Goal: Check status: Check status

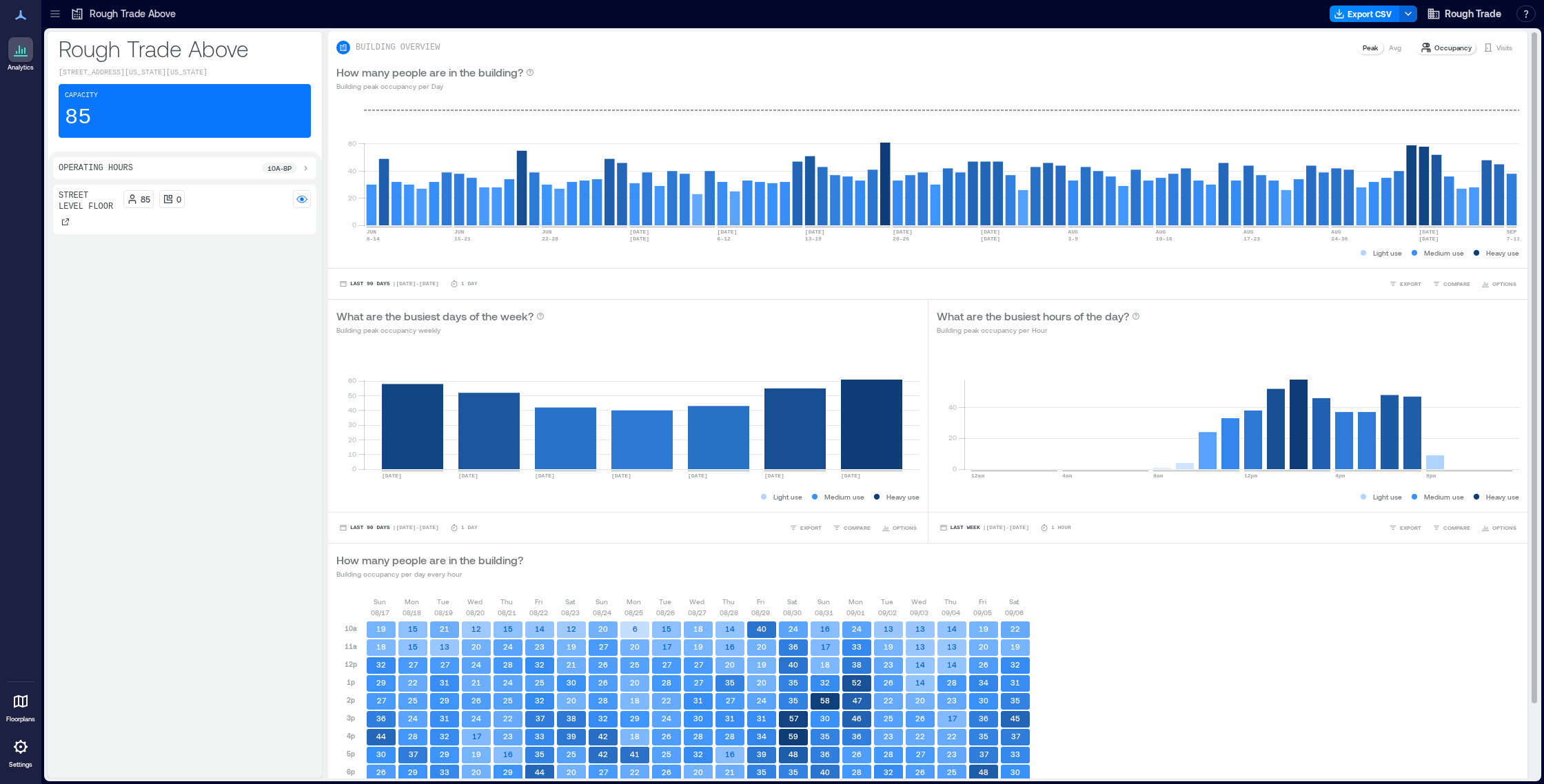
click at [1496, 45] on p "Visits" at bounding box center [1504, 48] width 16 height 11
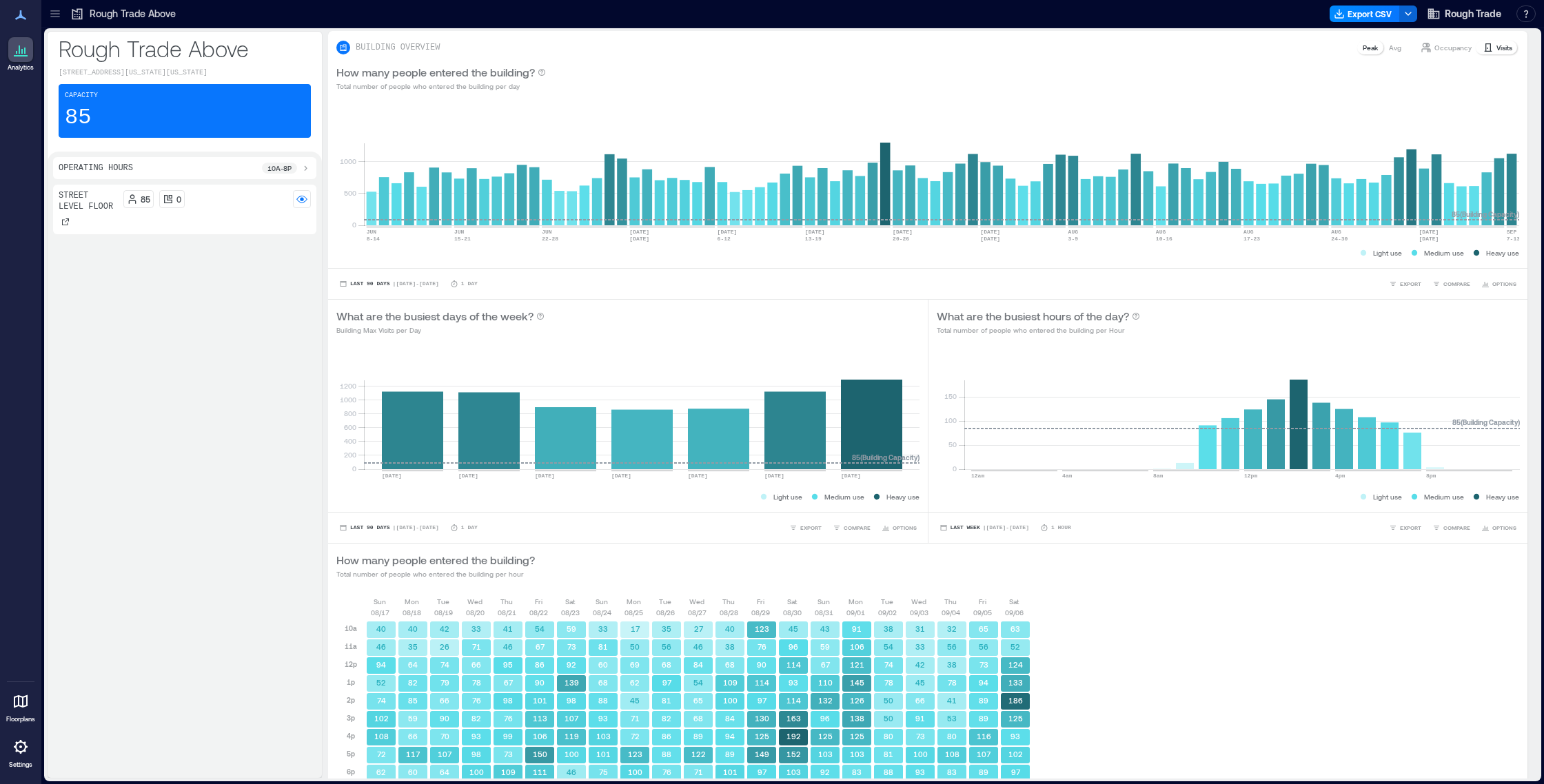
click at [57, 14] on icon at bounding box center [55, 14] width 9 height 2
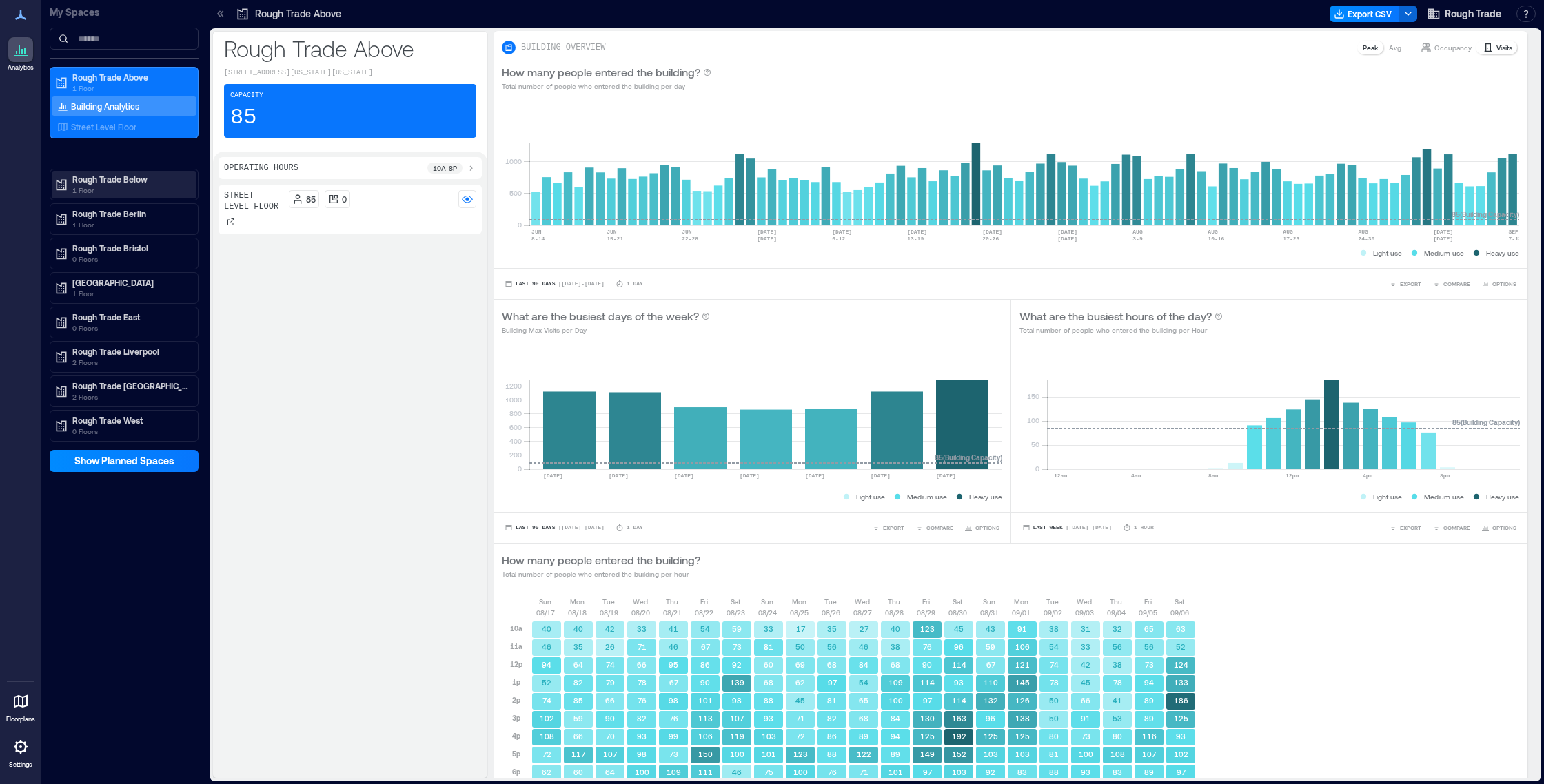
click at [124, 182] on p "Rough Trade Below" at bounding box center [130, 179] width 115 height 11
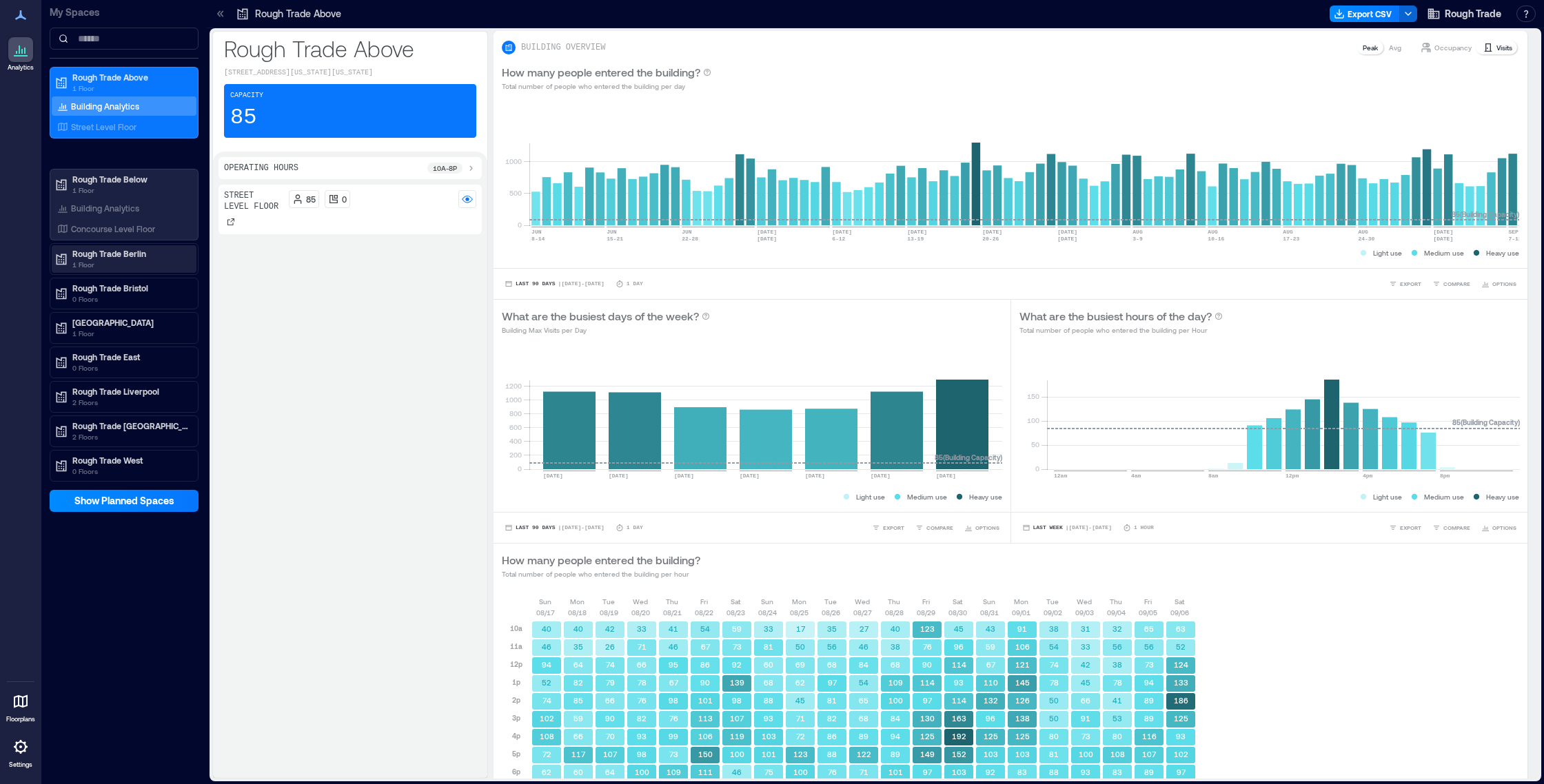
click at [111, 255] on p "Rough Trade Berlin" at bounding box center [130, 253] width 115 height 11
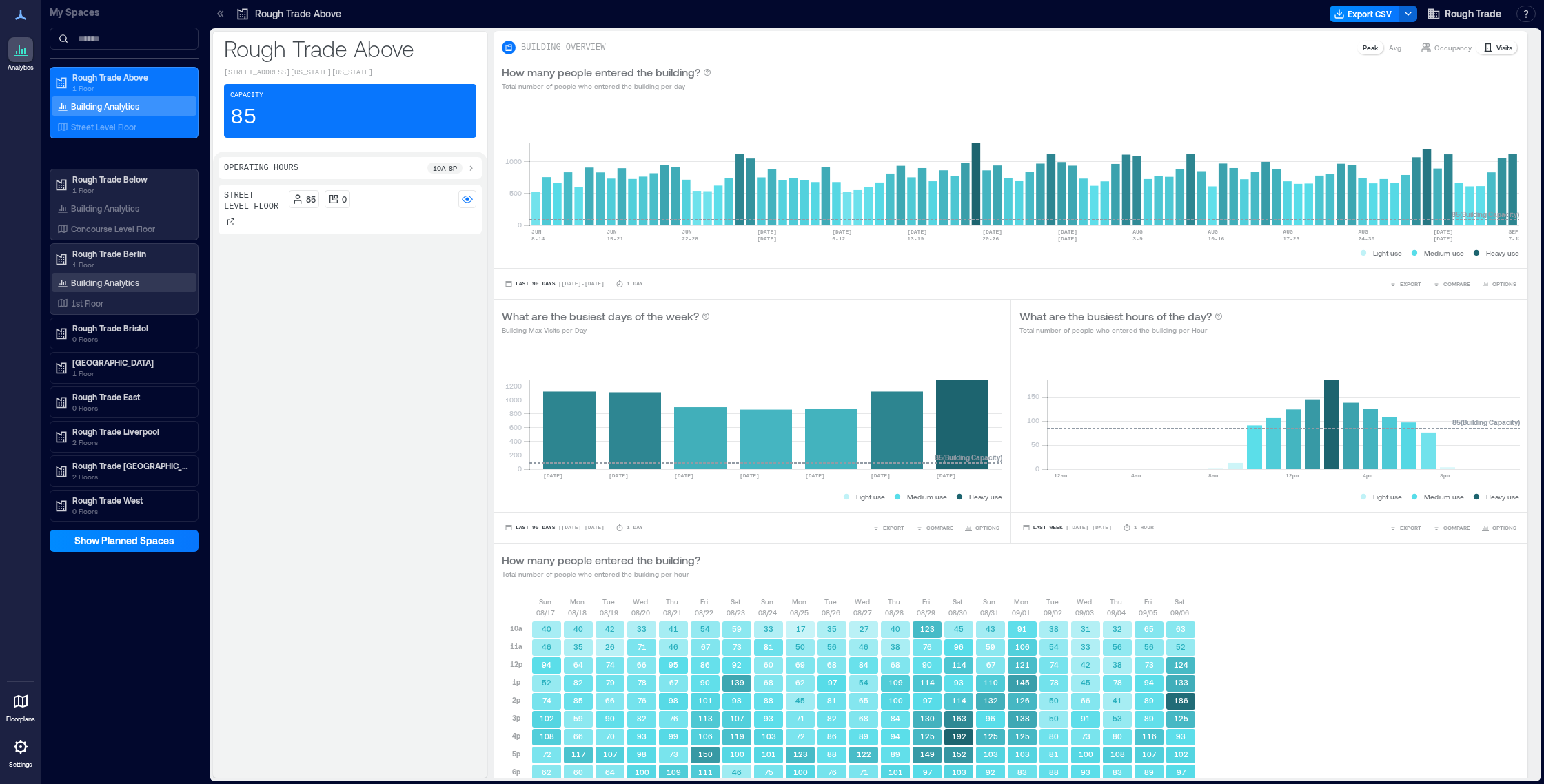
click at [104, 282] on p "Building Analytics" at bounding box center [105, 283] width 69 height 11
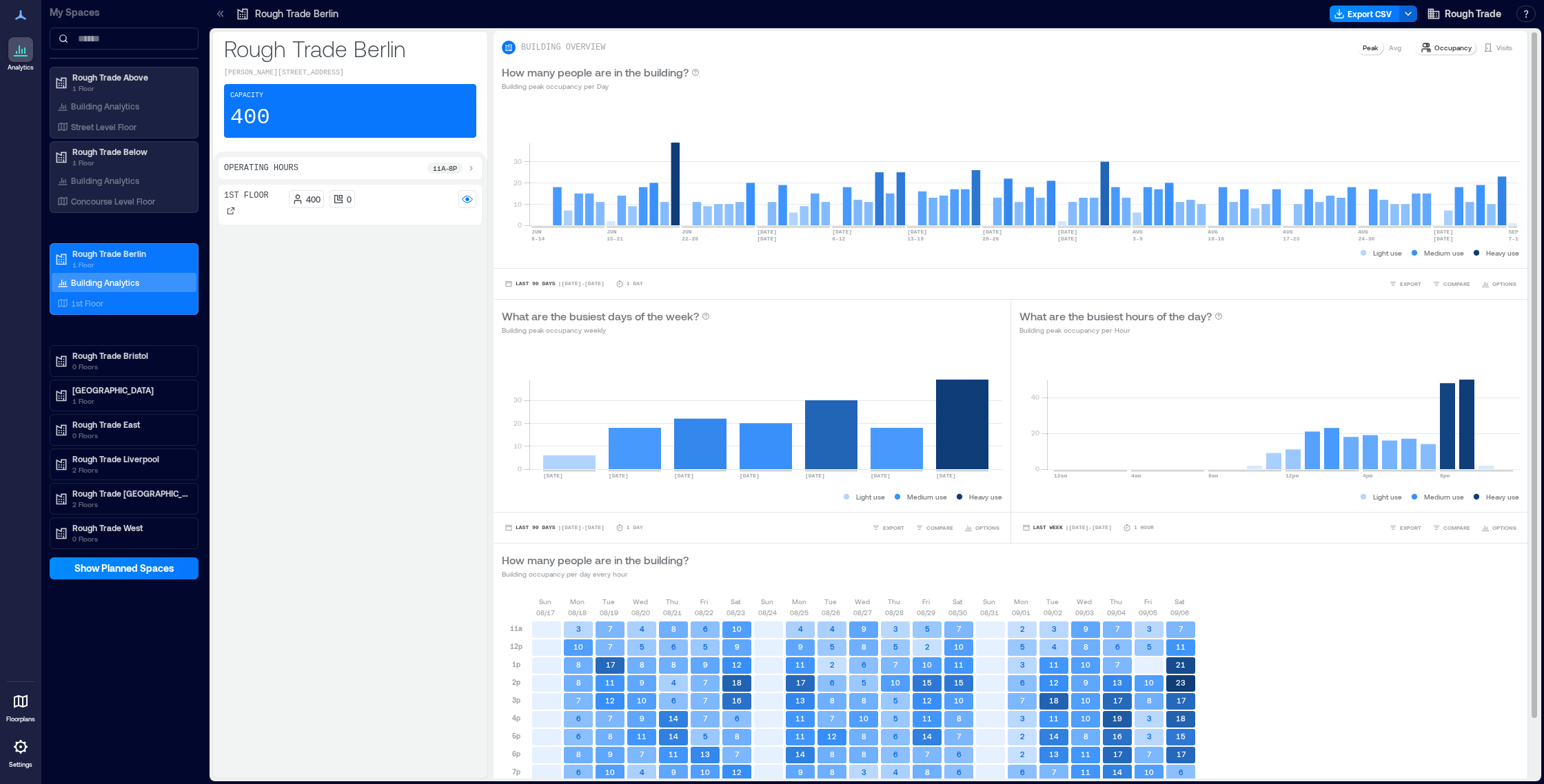
click at [1496, 47] on p "Visits" at bounding box center [1504, 48] width 16 height 11
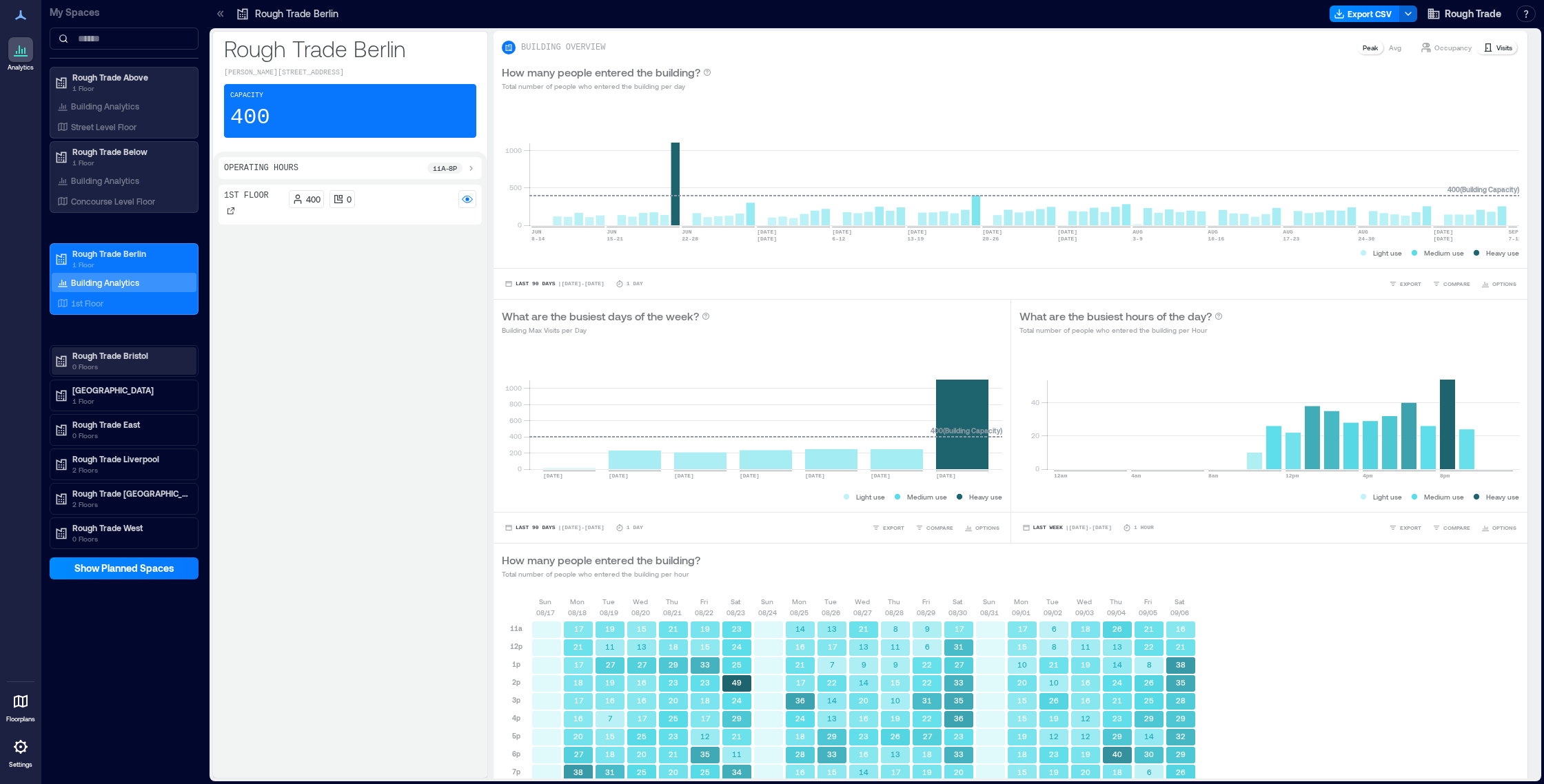
click at [119, 358] on p "Rough Trade Bristol" at bounding box center [130, 355] width 115 height 11
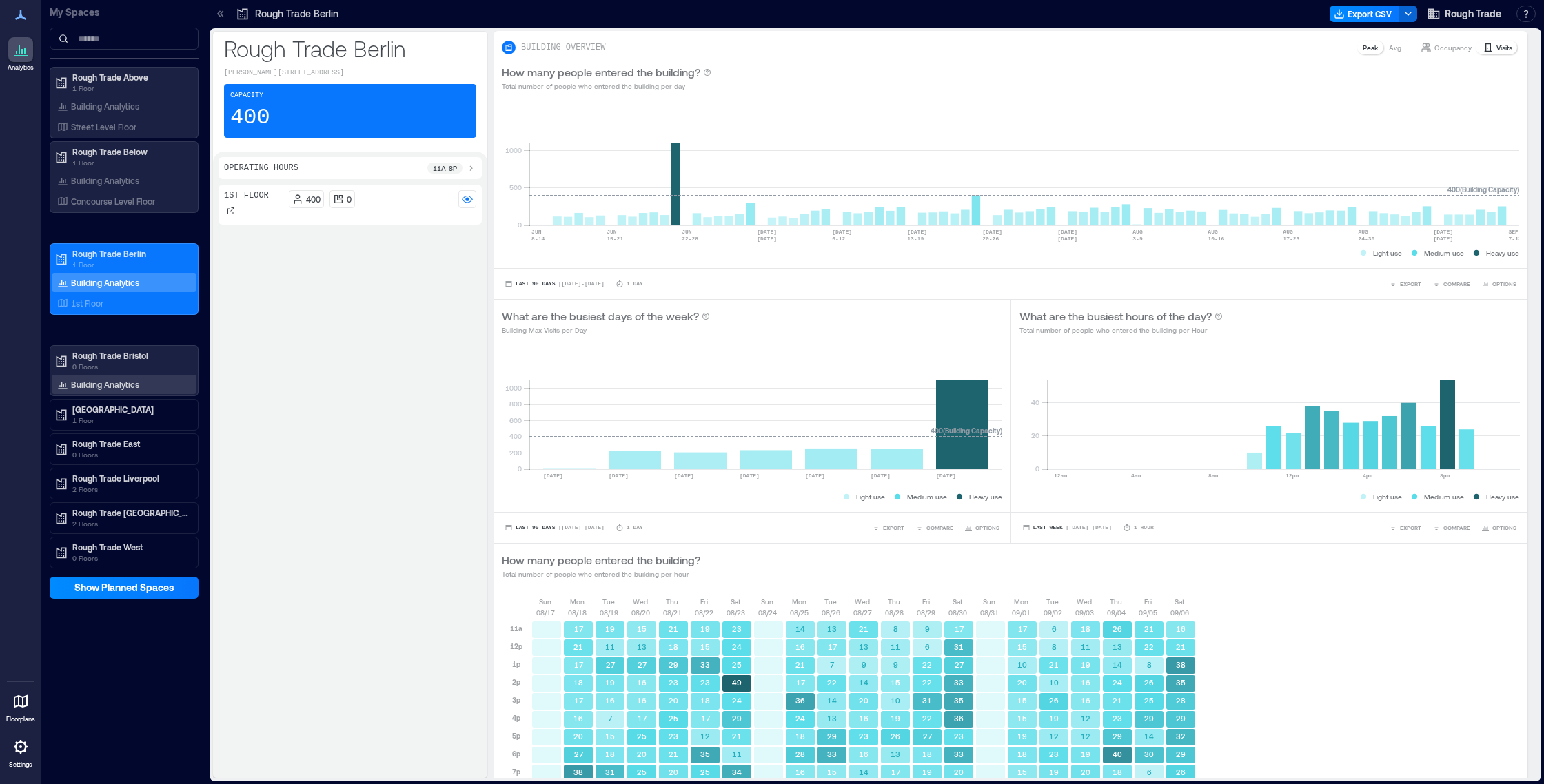
click at [124, 384] on p "Building Analytics" at bounding box center [105, 384] width 69 height 11
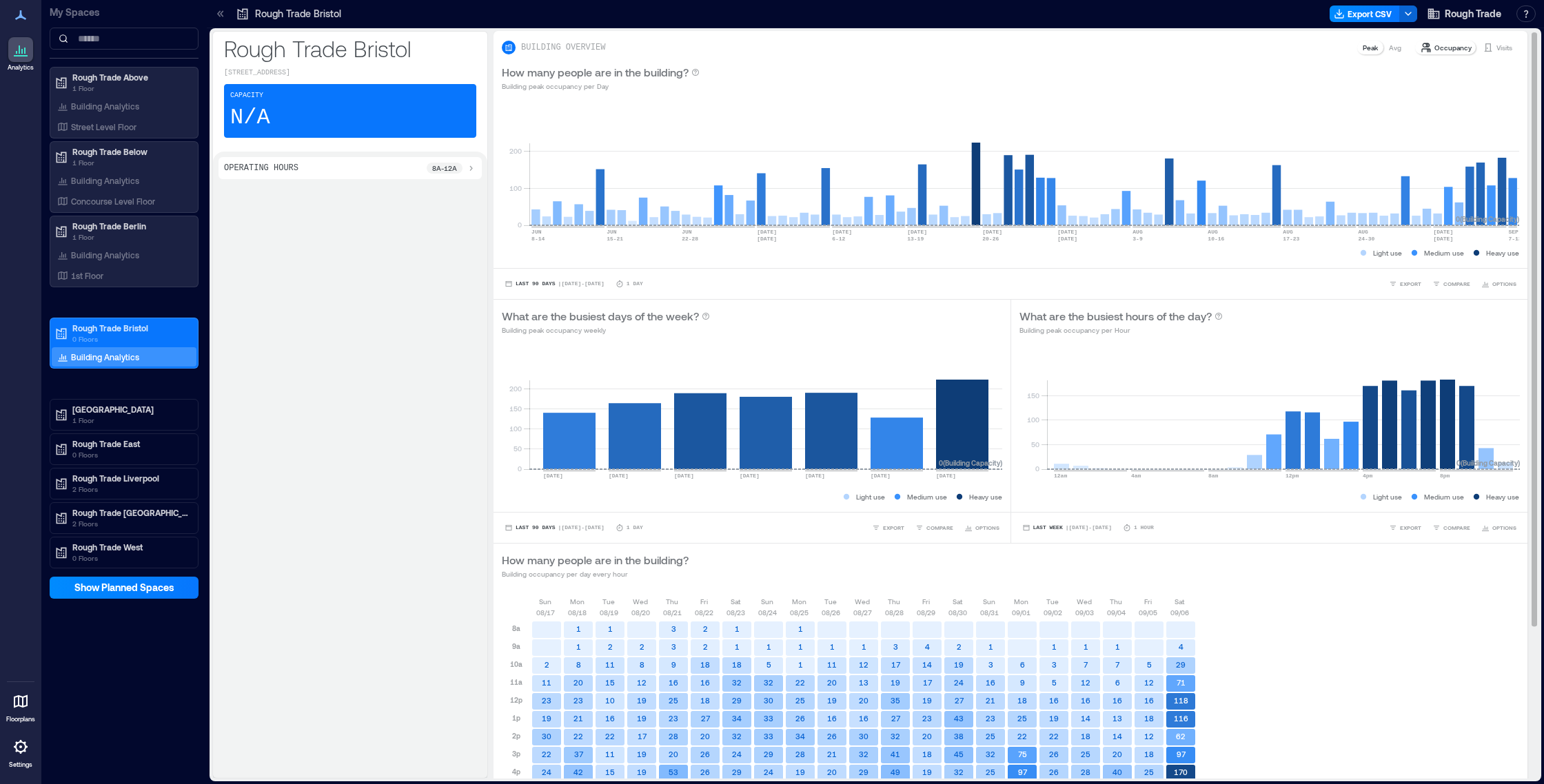
drag, startPoint x: 1506, startPoint y: 47, endPoint x: 1504, endPoint y: 63, distance: 16.1
click at [1506, 47] on p "Visits" at bounding box center [1504, 48] width 16 height 11
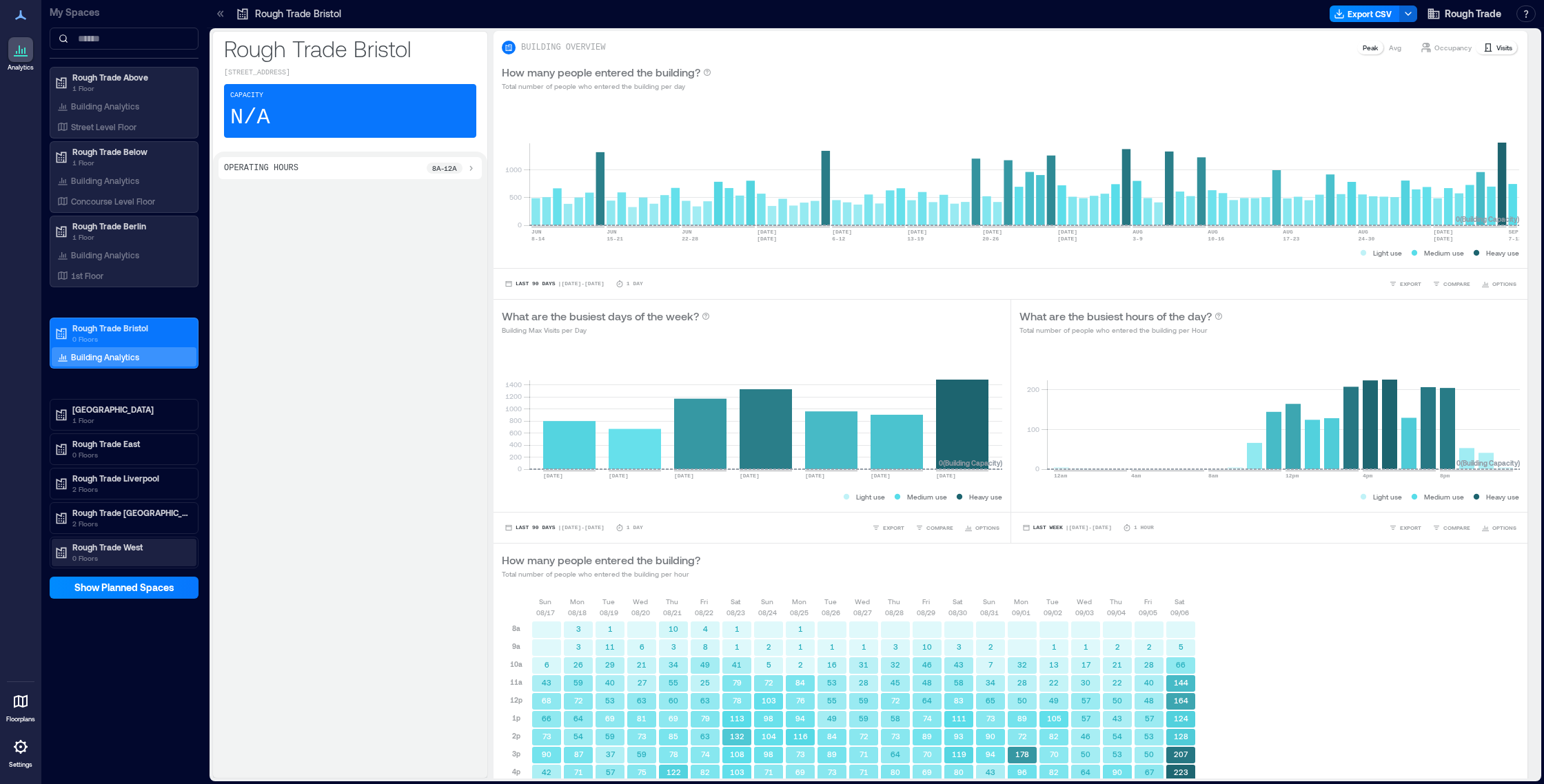
click at [131, 545] on p "Rough Trade West" at bounding box center [130, 547] width 115 height 11
click at [133, 573] on p "Building Analytics" at bounding box center [105, 575] width 69 height 11
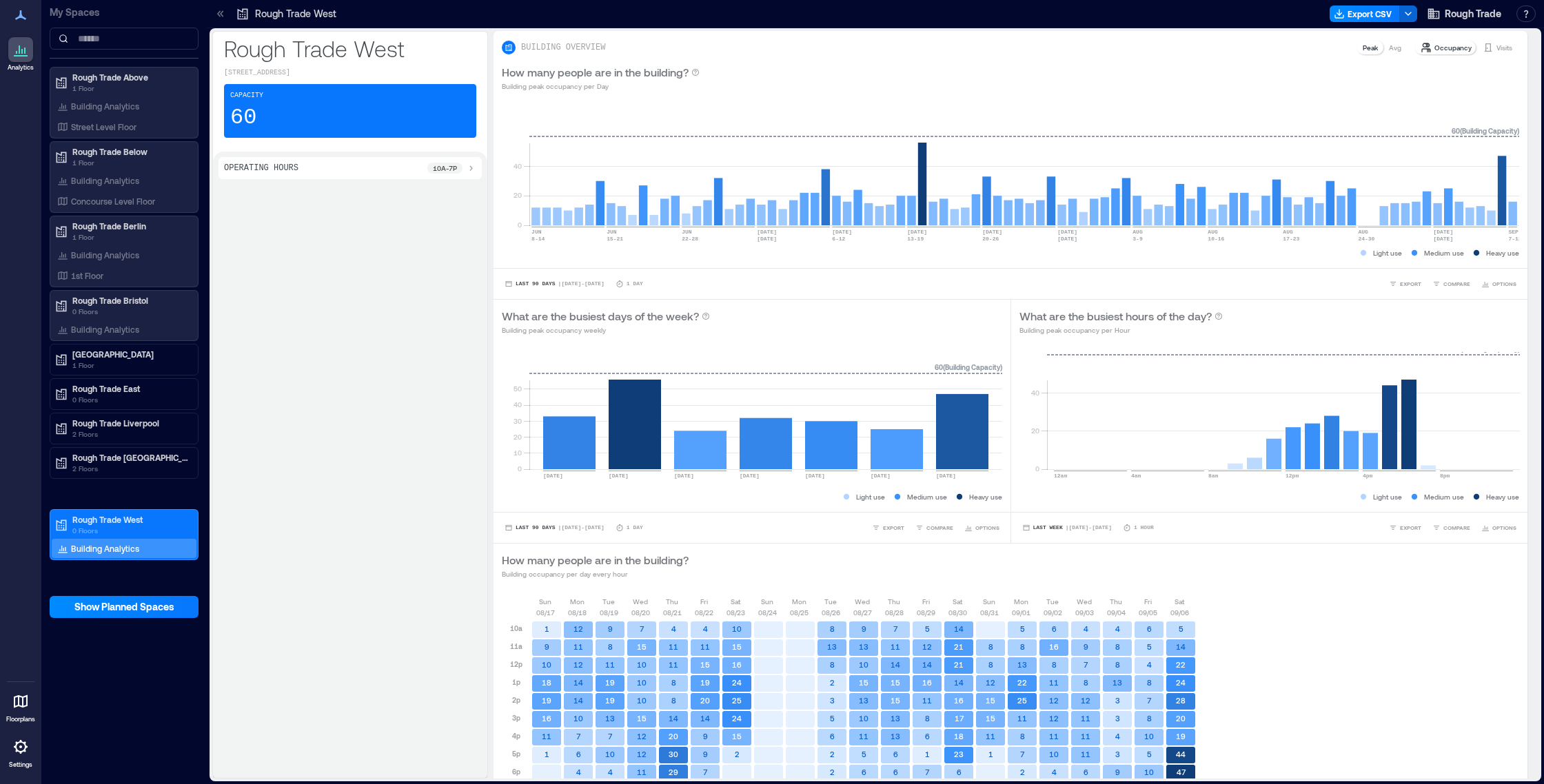
click at [1505, 48] on p "Visits" at bounding box center [1504, 48] width 16 height 11
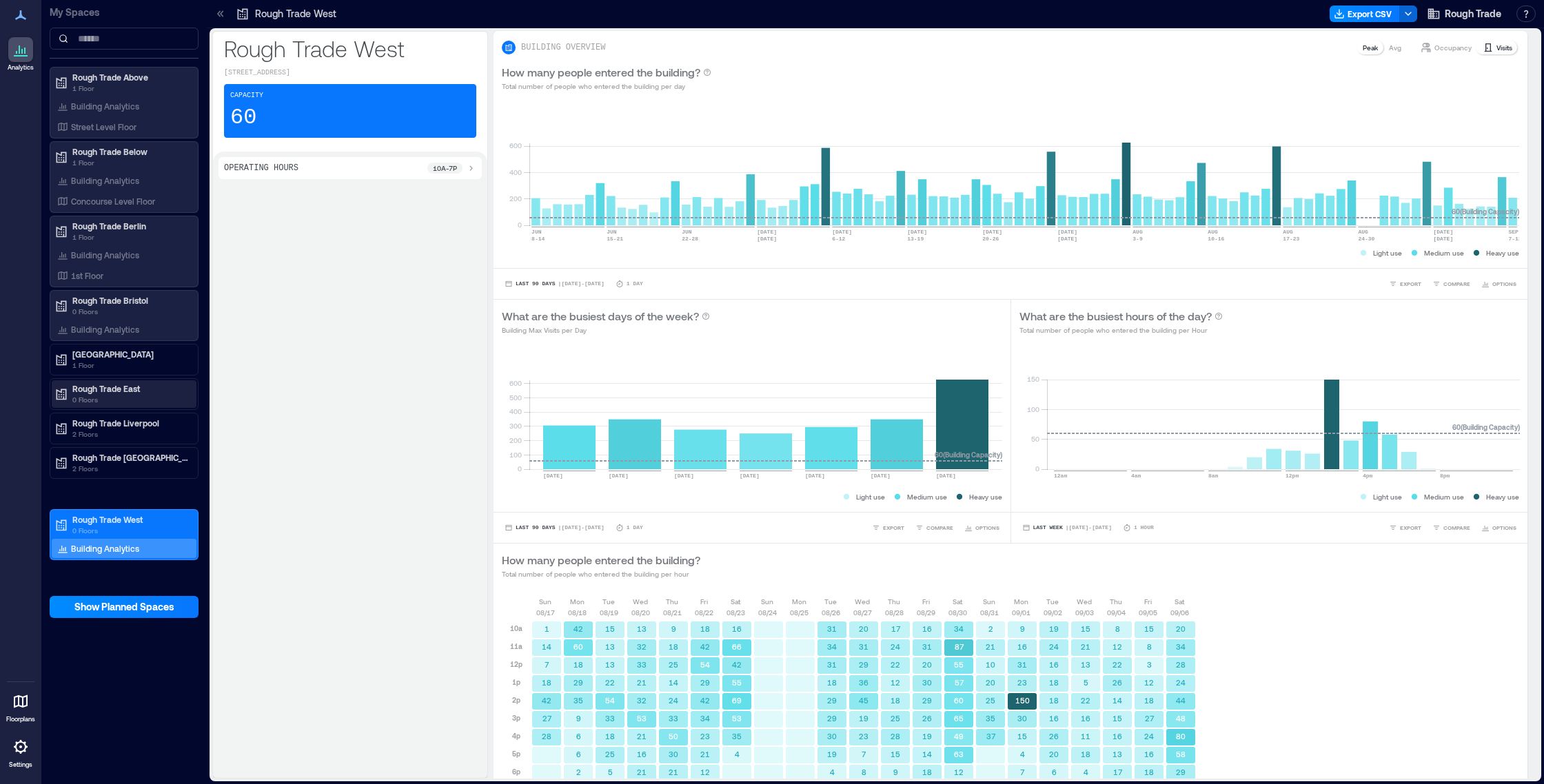
click at [117, 384] on p "Rough Trade East" at bounding box center [130, 389] width 115 height 11
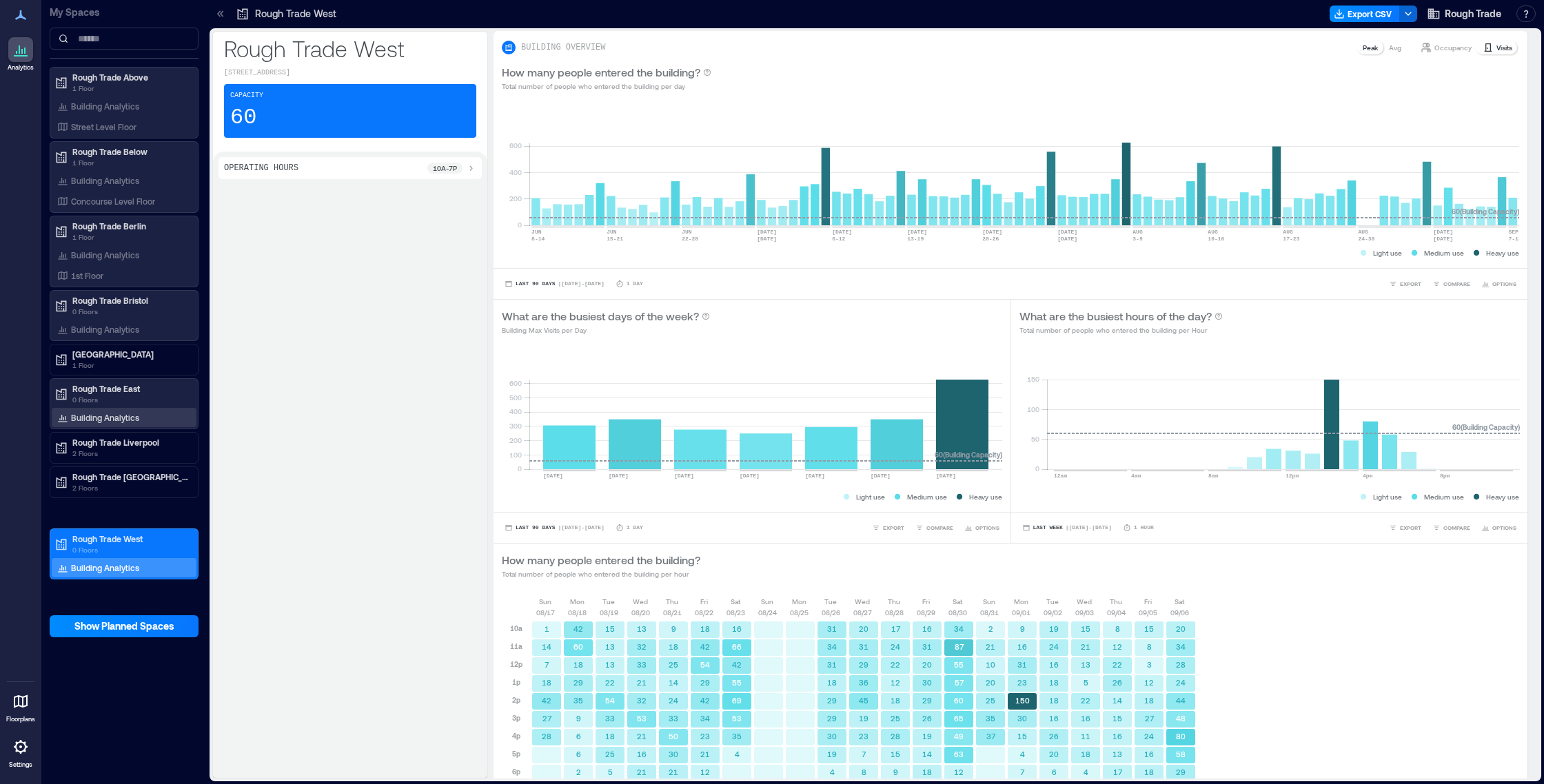
click at [118, 417] on p "Building Analytics" at bounding box center [105, 417] width 69 height 11
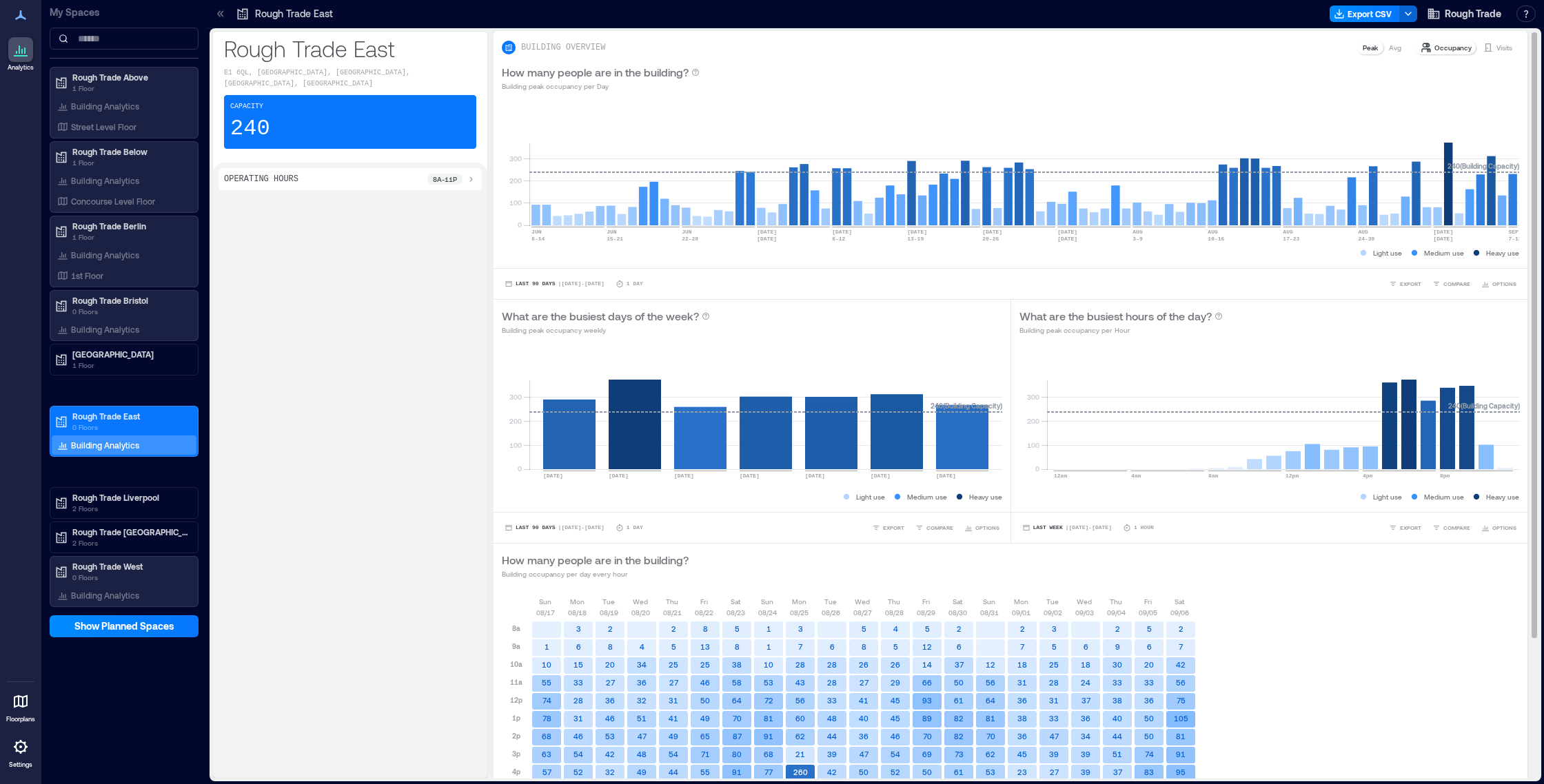
click at [1497, 51] on p "Visits" at bounding box center [1504, 48] width 16 height 11
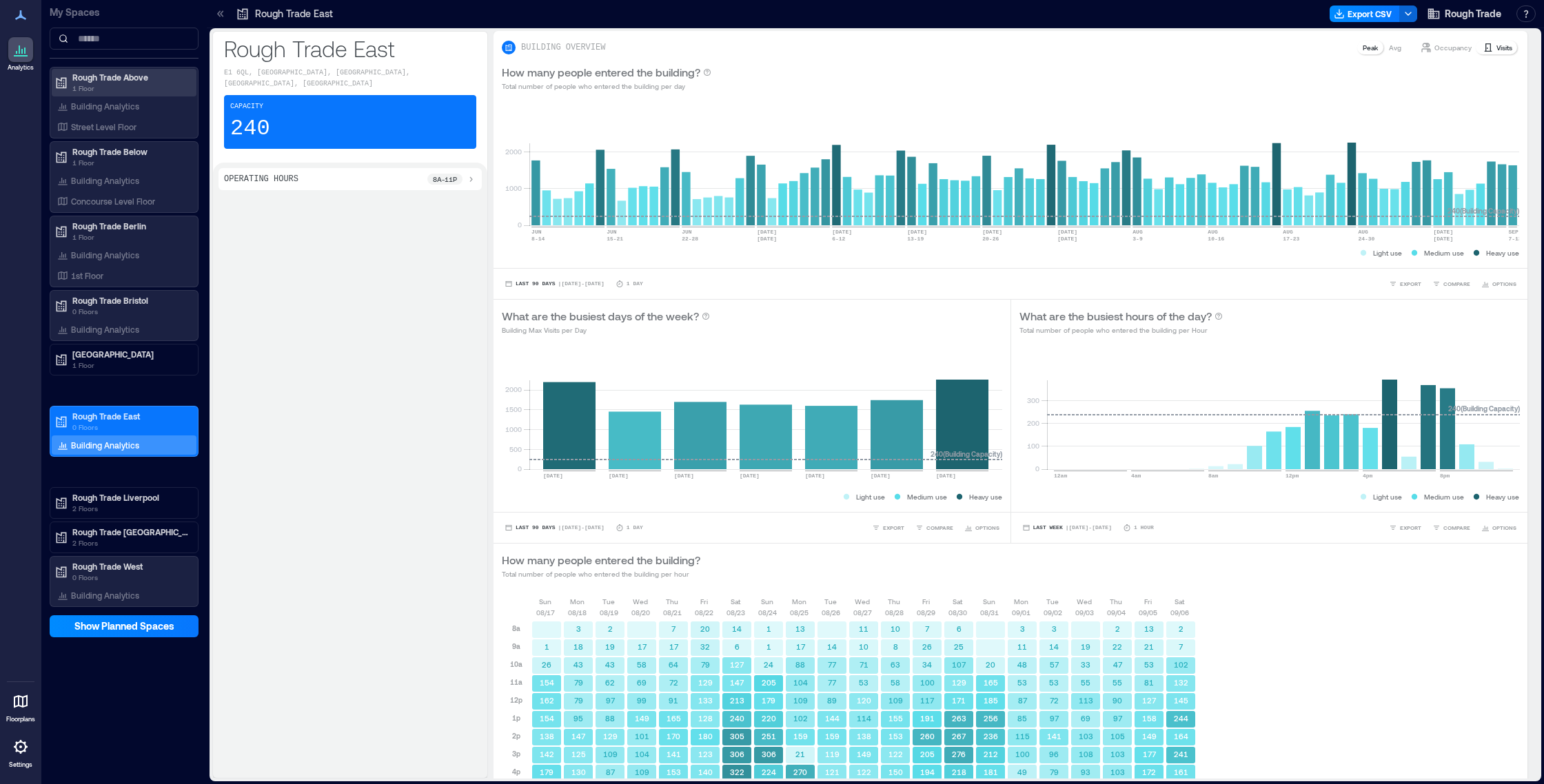
click at [122, 77] on p "Rough Trade Above" at bounding box center [130, 77] width 115 height 11
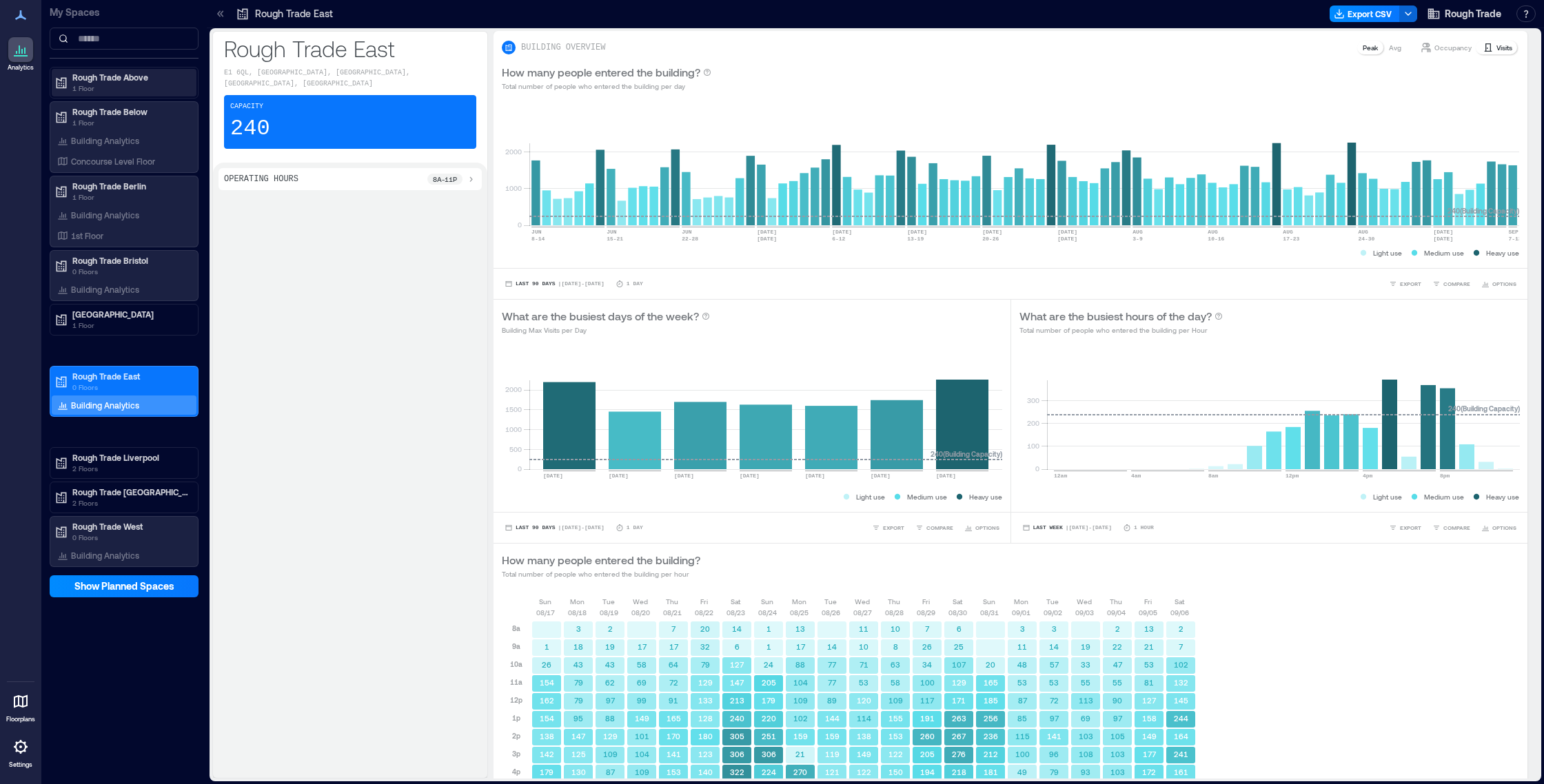
click at [124, 81] on p "Rough Trade Above" at bounding box center [130, 77] width 115 height 11
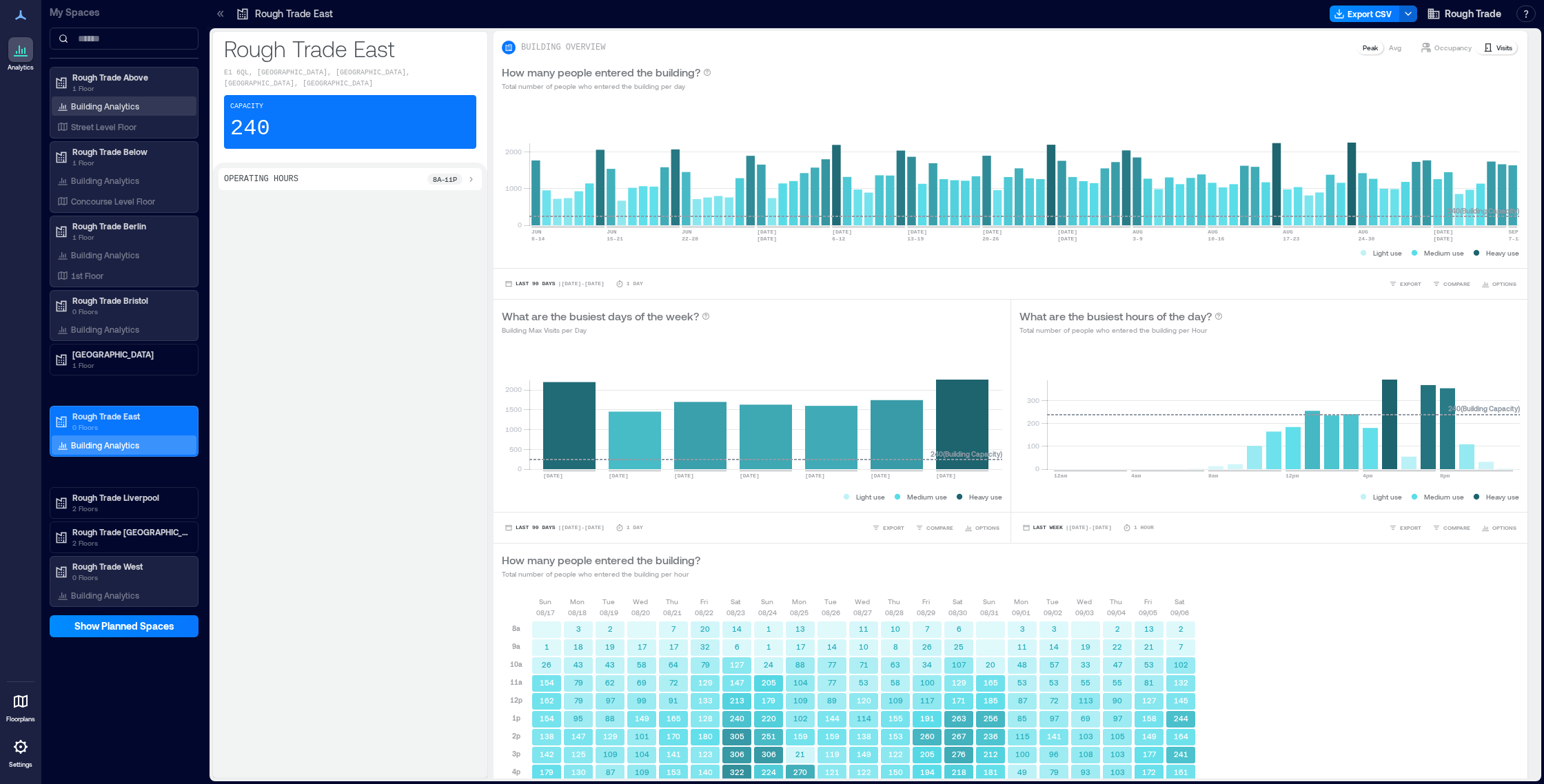
click at [108, 107] on p "Building Analytics" at bounding box center [105, 106] width 69 height 11
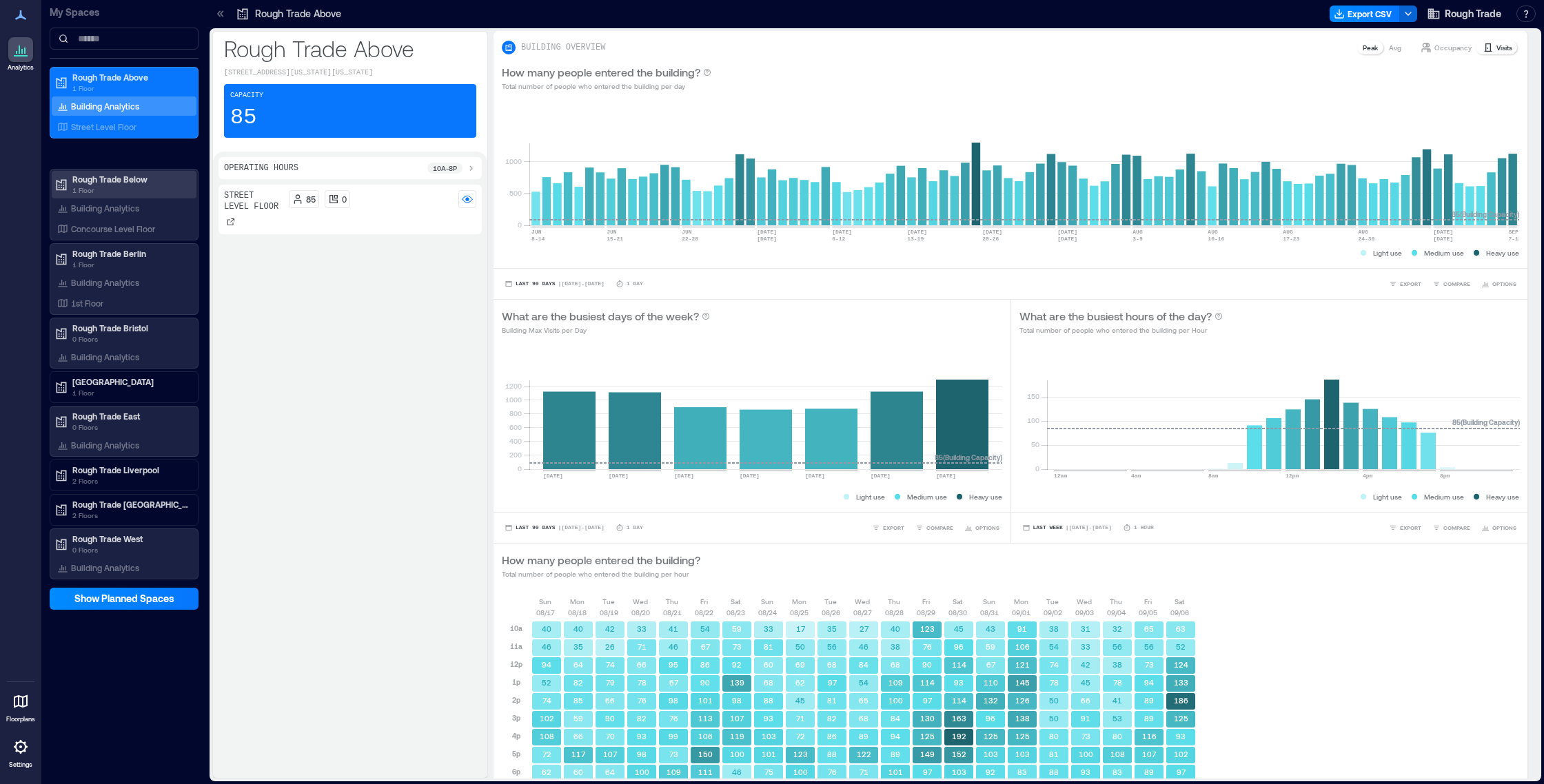
click at [125, 186] on p "1 Floor" at bounding box center [130, 190] width 115 height 11
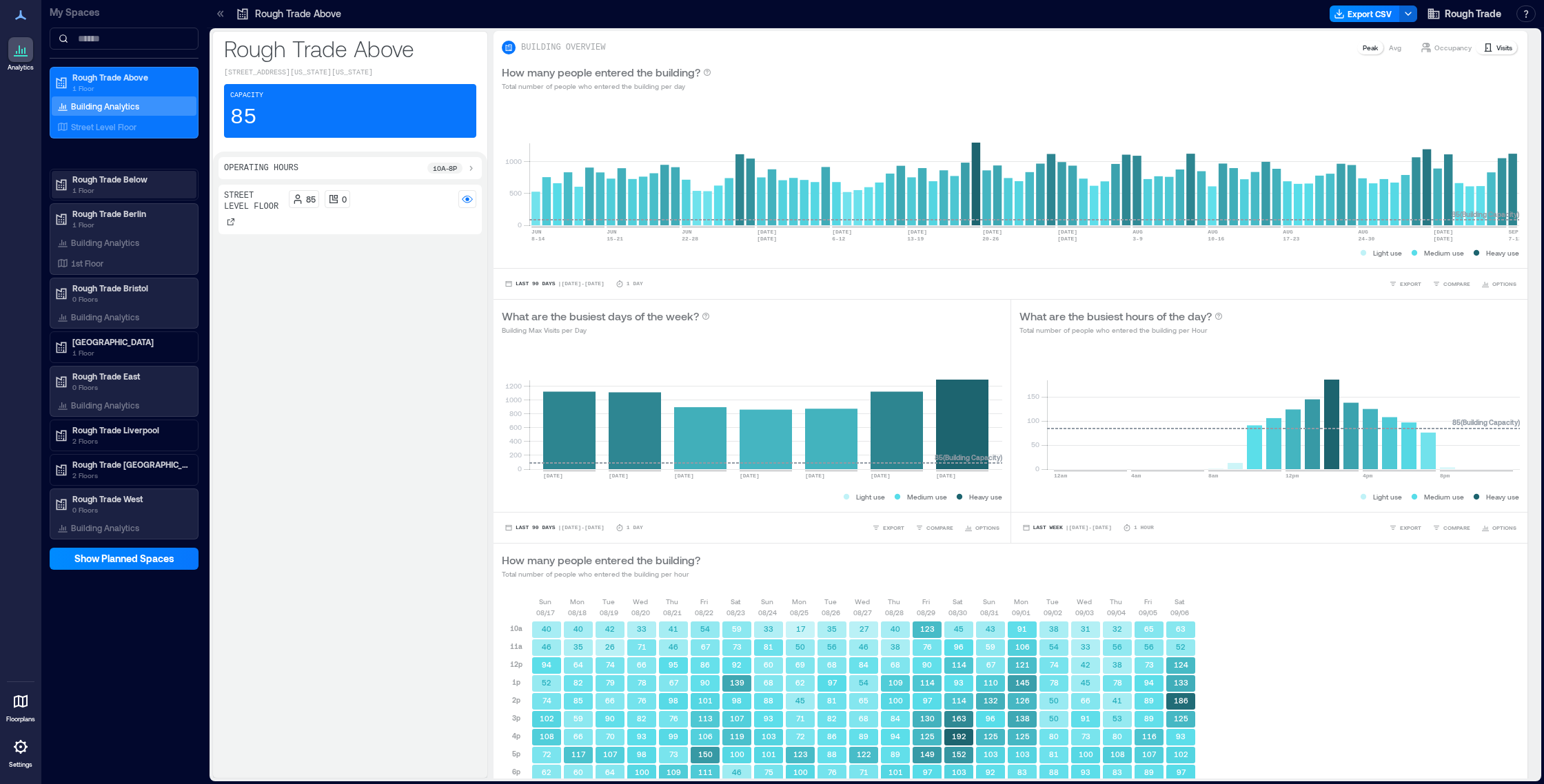
click at [119, 182] on p "Rough Trade Below" at bounding box center [130, 179] width 115 height 11
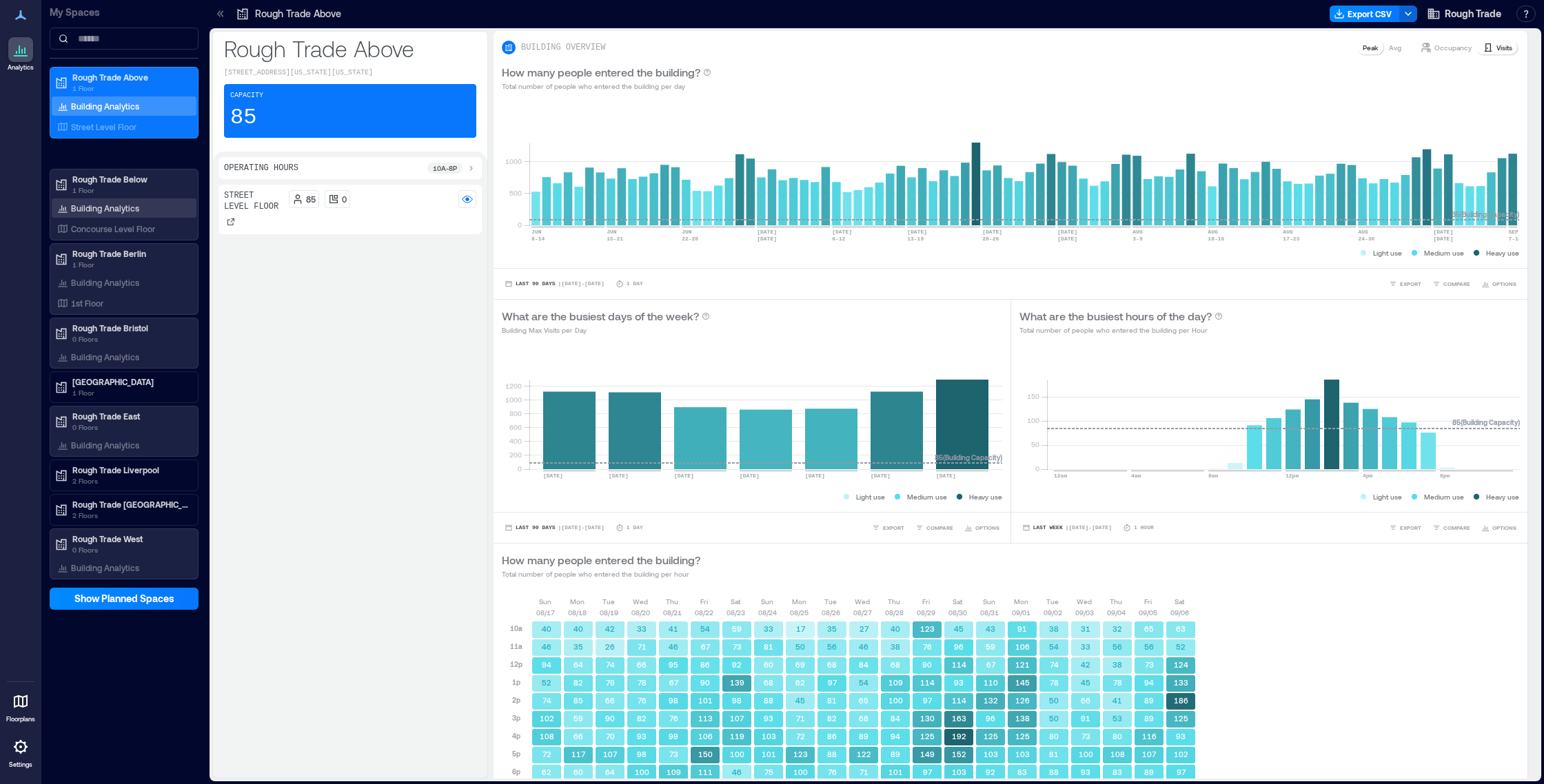
click at [96, 205] on p "Building Analytics" at bounding box center [105, 208] width 69 height 11
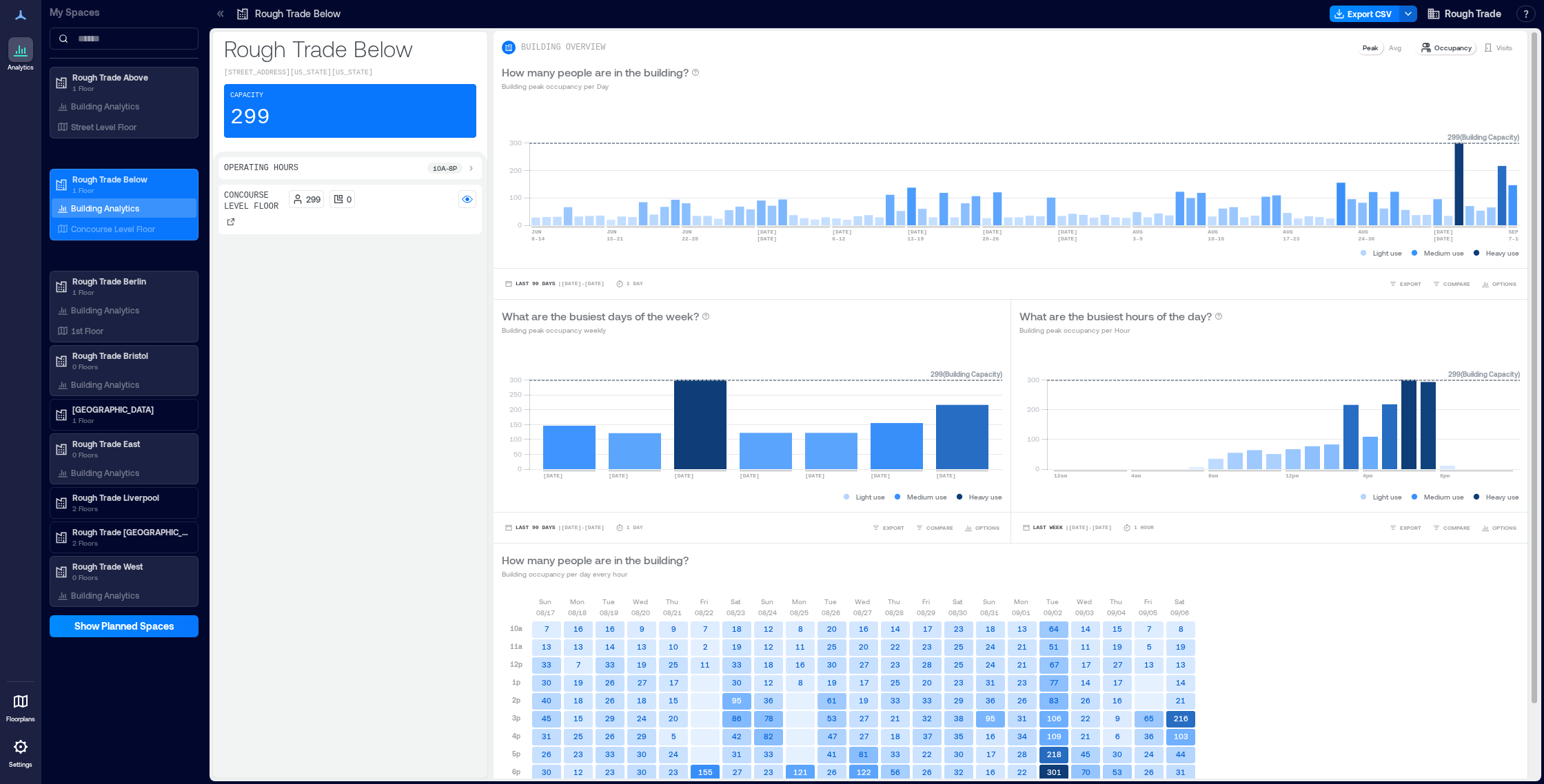
click at [1507, 48] on p "Visits" at bounding box center [1504, 48] width 16 height 11
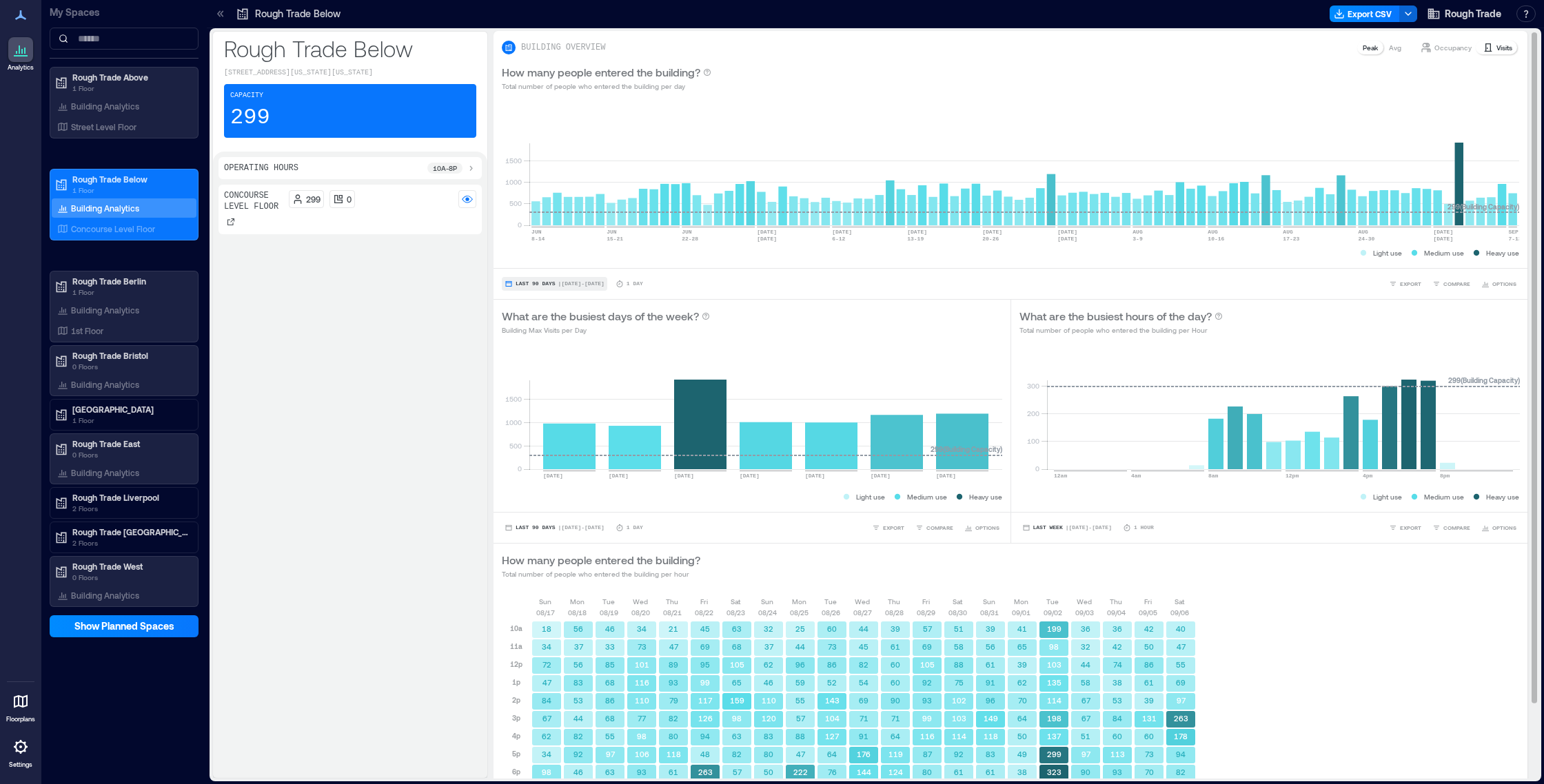
click at [534, 284] on span "Last 90 Days" at bounding box center [535, 284] width 40 height 0
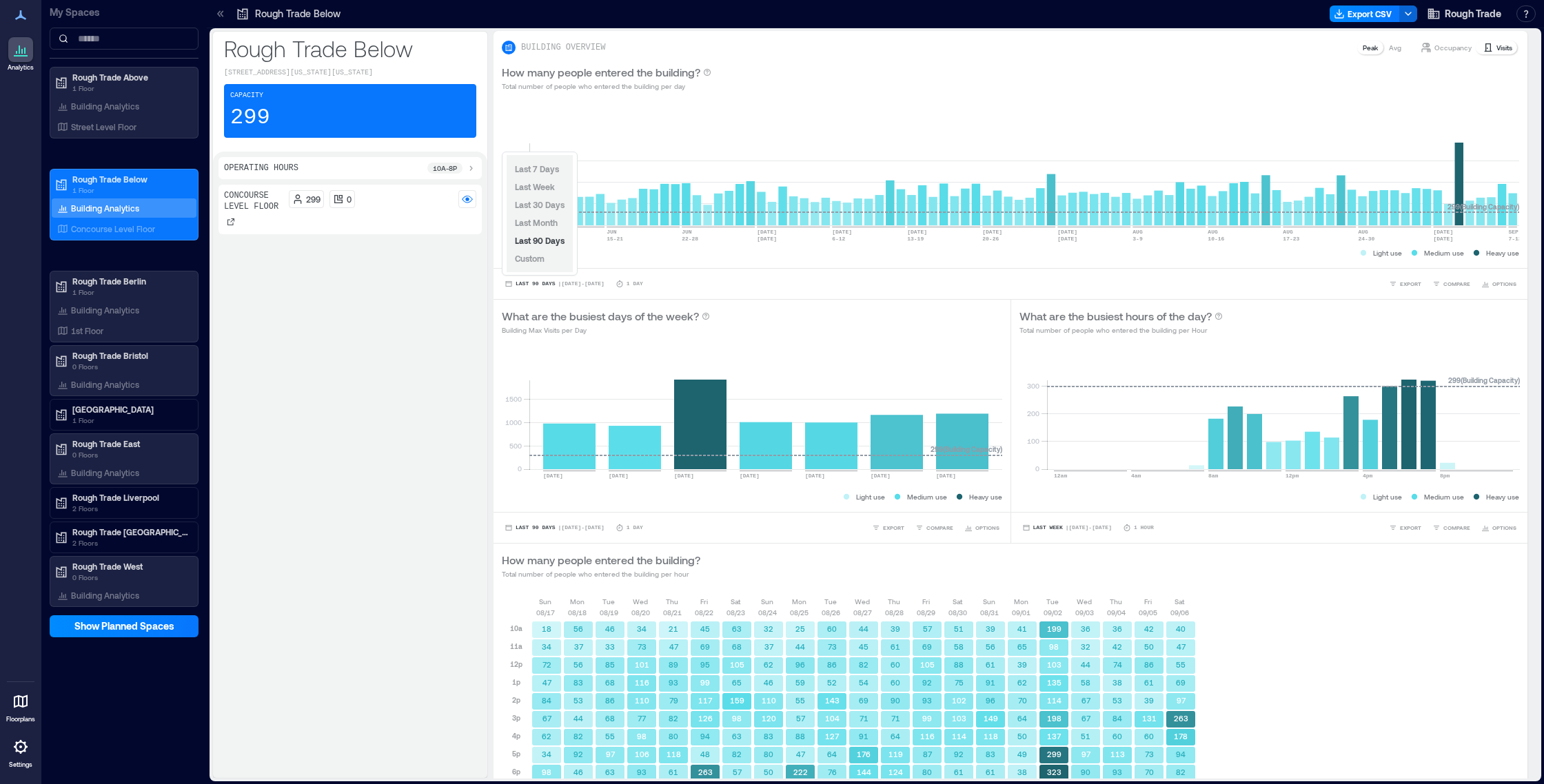
click at [543, 258] on span "Custom" at bounding box center [529, 258] width 29 height 10
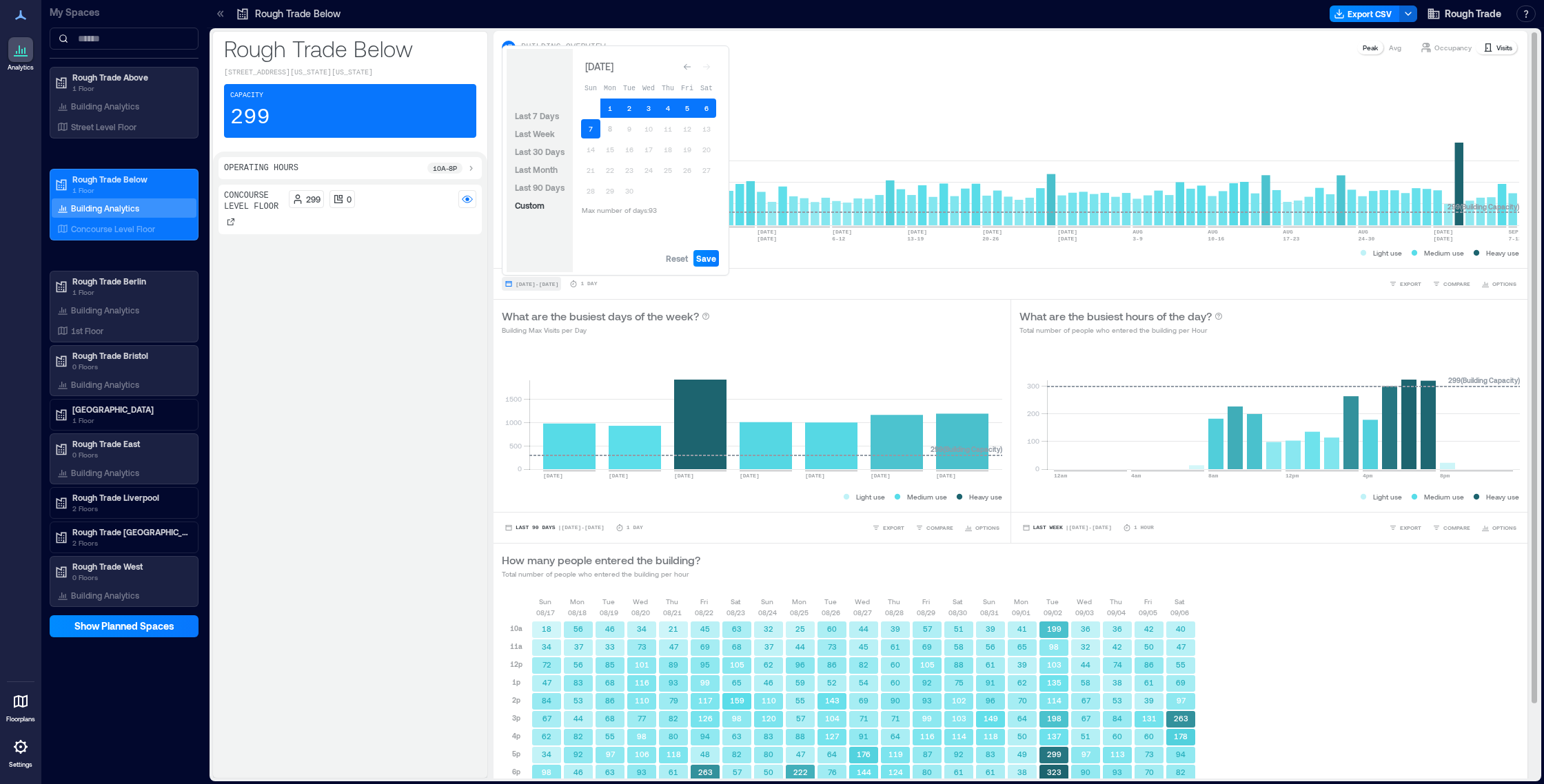
click at [532, 283] on span "[DATE] - [DATE]" at bounding box center [536, 284] width 43 height 6
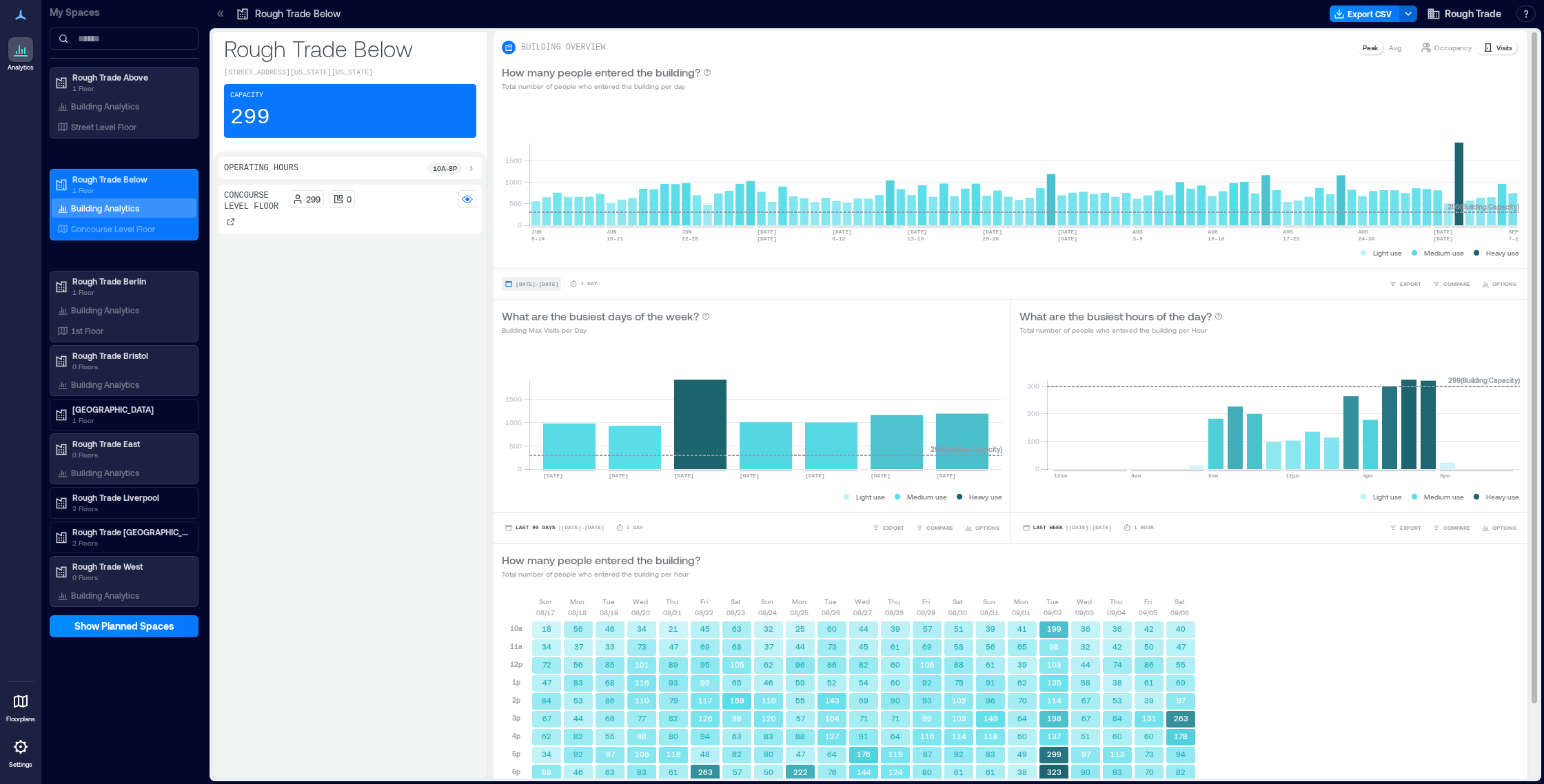
click at [524, 285] on span "[DATE] - [DATE]" at bounding box center [536, 284] width 43 height 6
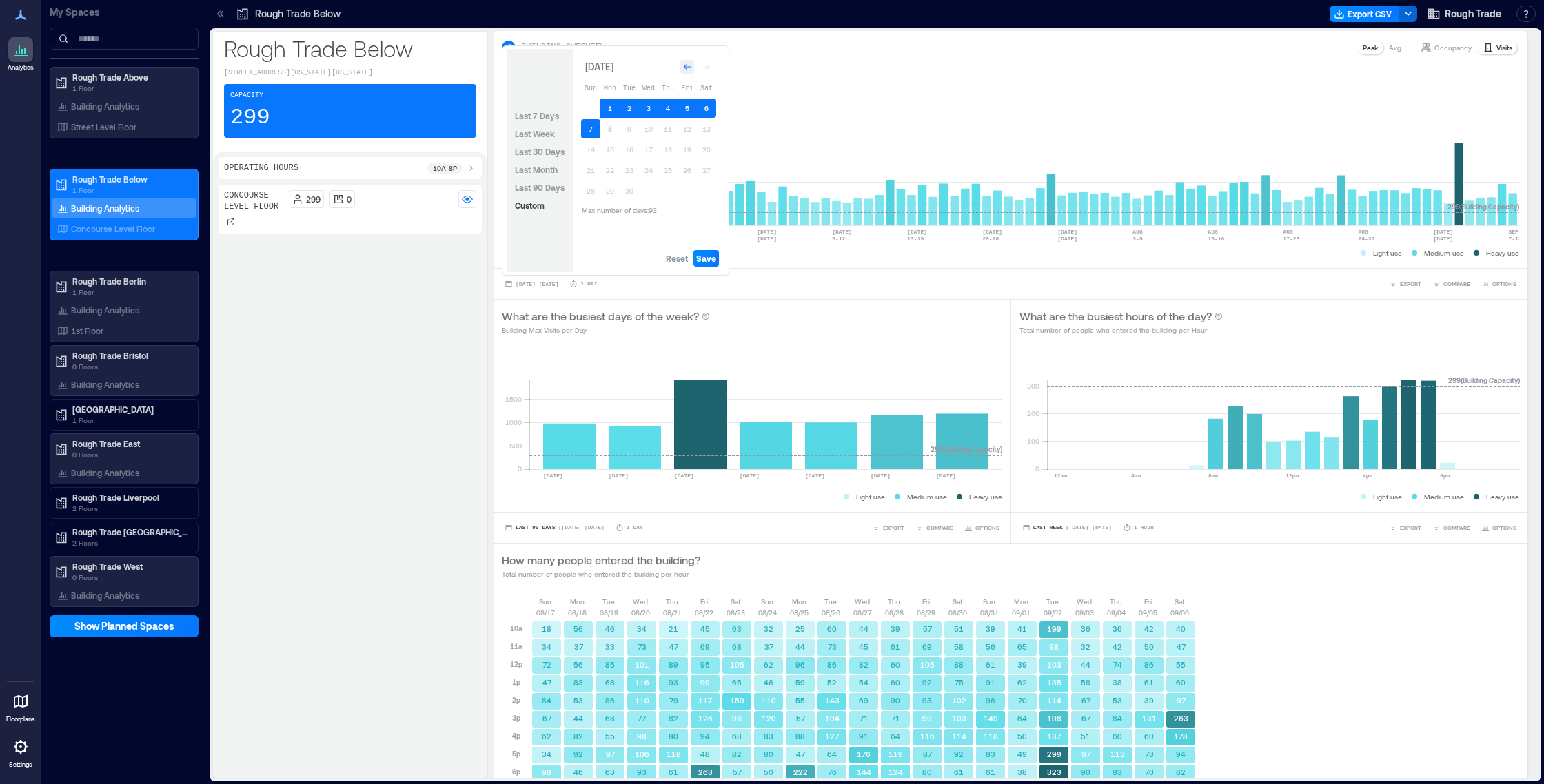
click at [689, 63] on icon "Go to previous month" at bounding box center [686, 67] width 8 height 8
click at [688, 63] on icon "Go to previous month" at bounding box center [686, 67] width 8 height 8
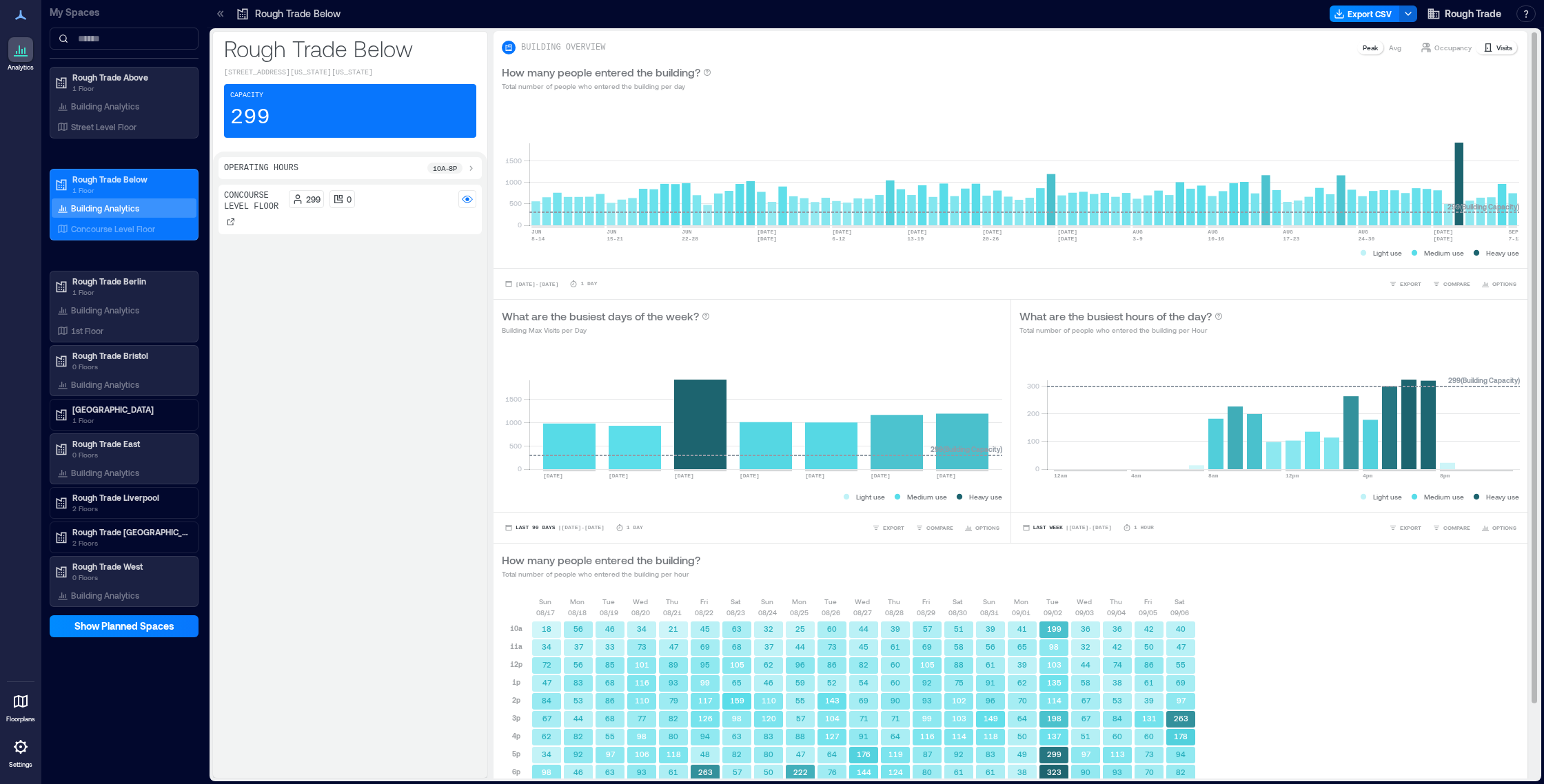
click at [597, 290] on div "[DATE] - [DATE] 1 Day" at bounding box center [549, 284] width 95 height 14
click at [517, 283] on span "[DATE] - [DATE]" at bounding box center [536, 284] width 43 height 6
drag, startPoint x: 642, startPoint y: 306, endPoint x: 645, endPoint y: 300, distance: 6.7
click at [642, 306] on div "What are the busiest days of the week? Building Max Visits per Day" at bounding box center [751, 322] width 517 height 44
click at [597, 284] on p "1 Day" at bounding box center [588, 284] width 16 height 8
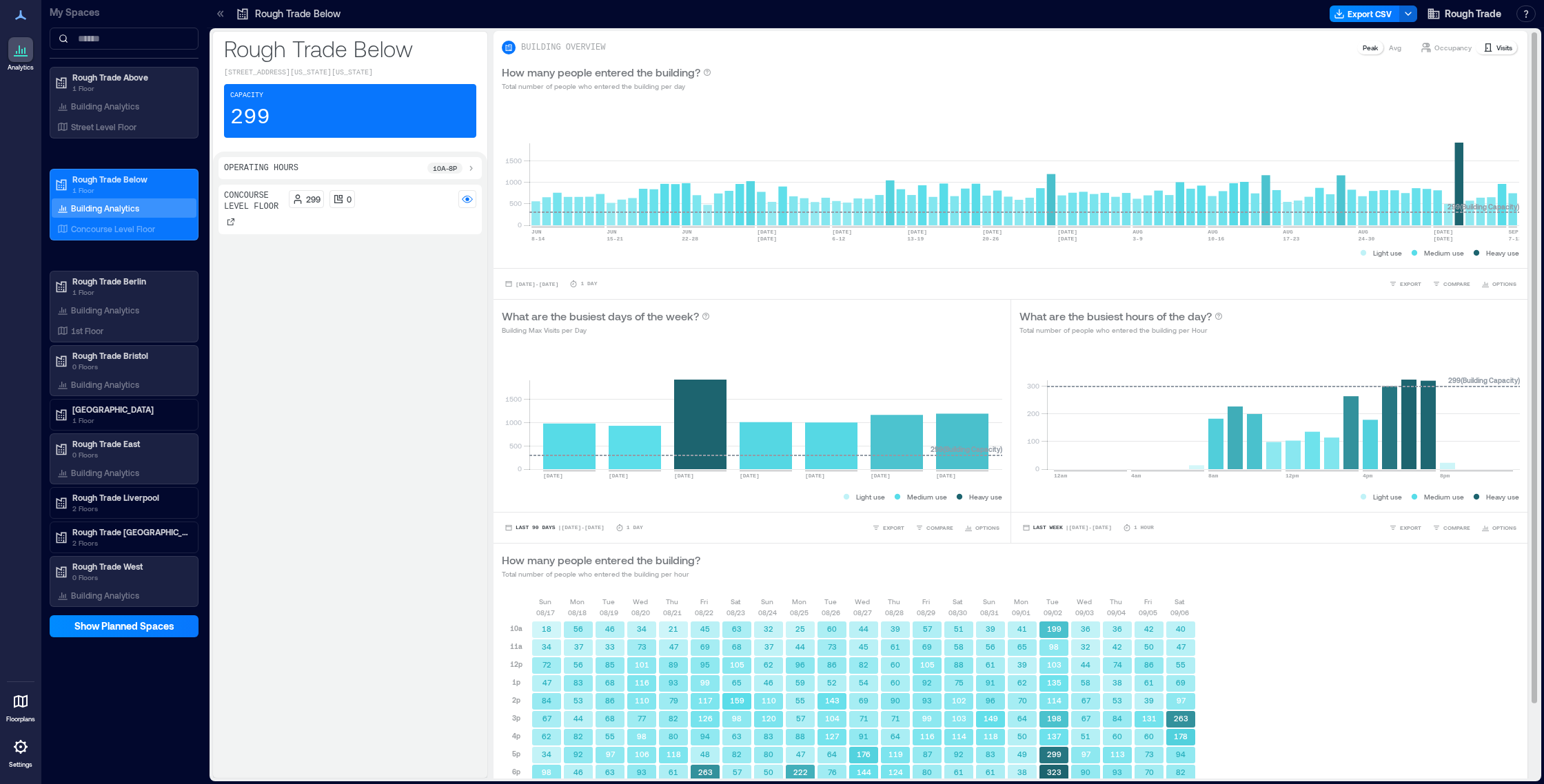
click at [578, 283] on icon at bounding box center [573, 284] width 8 height 8
click at [558, 282] on span "[DATE] - [DATE]" at bounding box center [536, 284] width 43 height 6
click at [1019, 264] on div "0 500 1000 [DATE]-[DATE] [DATE]-[DATE] JUN [DATE]-[DATE] [DATE] [DATE] 6-[DATE]…" at bounding box center [1010, 184] width 1033 height 168
click at [515, 282] on span "[DATE] - [DATE]" at bounding box center [536, 284] width 43 height 6
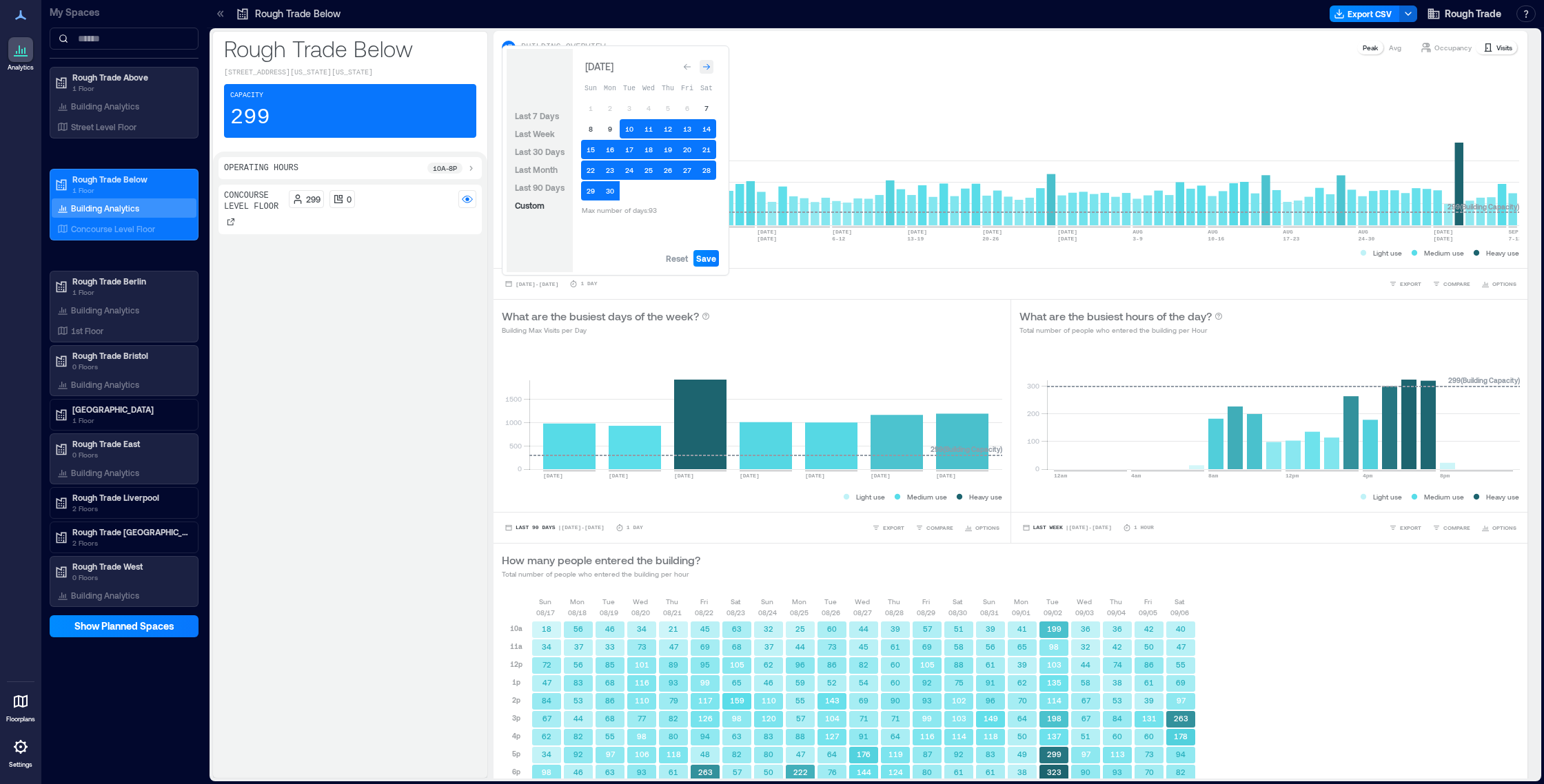
click at [708, 63] on icon "Go to next month" at bounding box center [706, 67] width 8 height 8
click at [622, 165] on button "19" at bounding box center [629, 166] width 19 height 19
click at [690, 61] on icon "Go to previous month" at bounding box center [686, 64] width 8 height 8
click at [690, 61] on div "Go to previous month" at bounding box center [686, 67] width 14 height 14
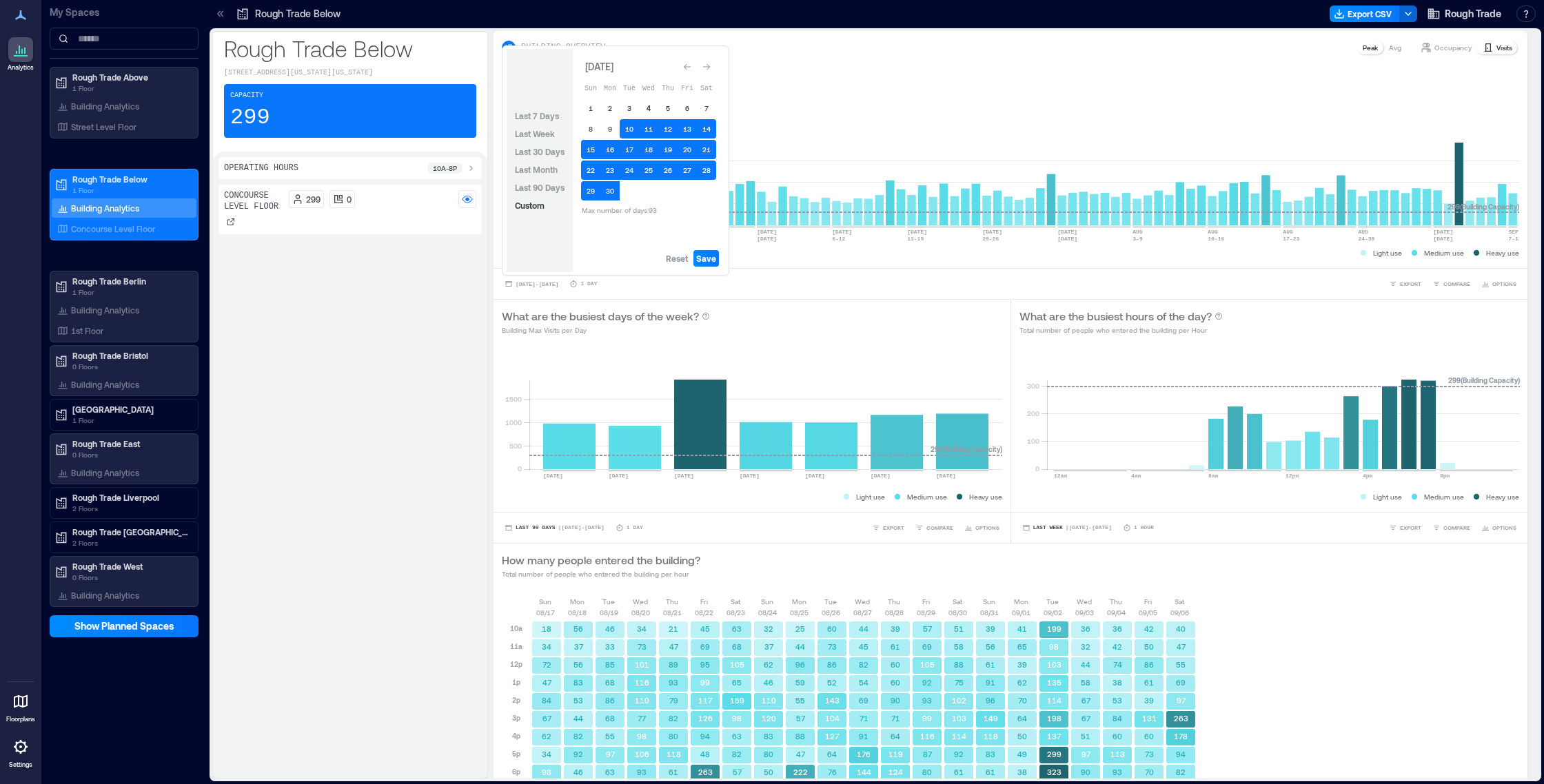
click at [649, 104] on button "4" at bounding box center [648, 108] width 19 height 19
click at [707, 255] on span "Save" at bounding box center [706, 258] width 20 height 11
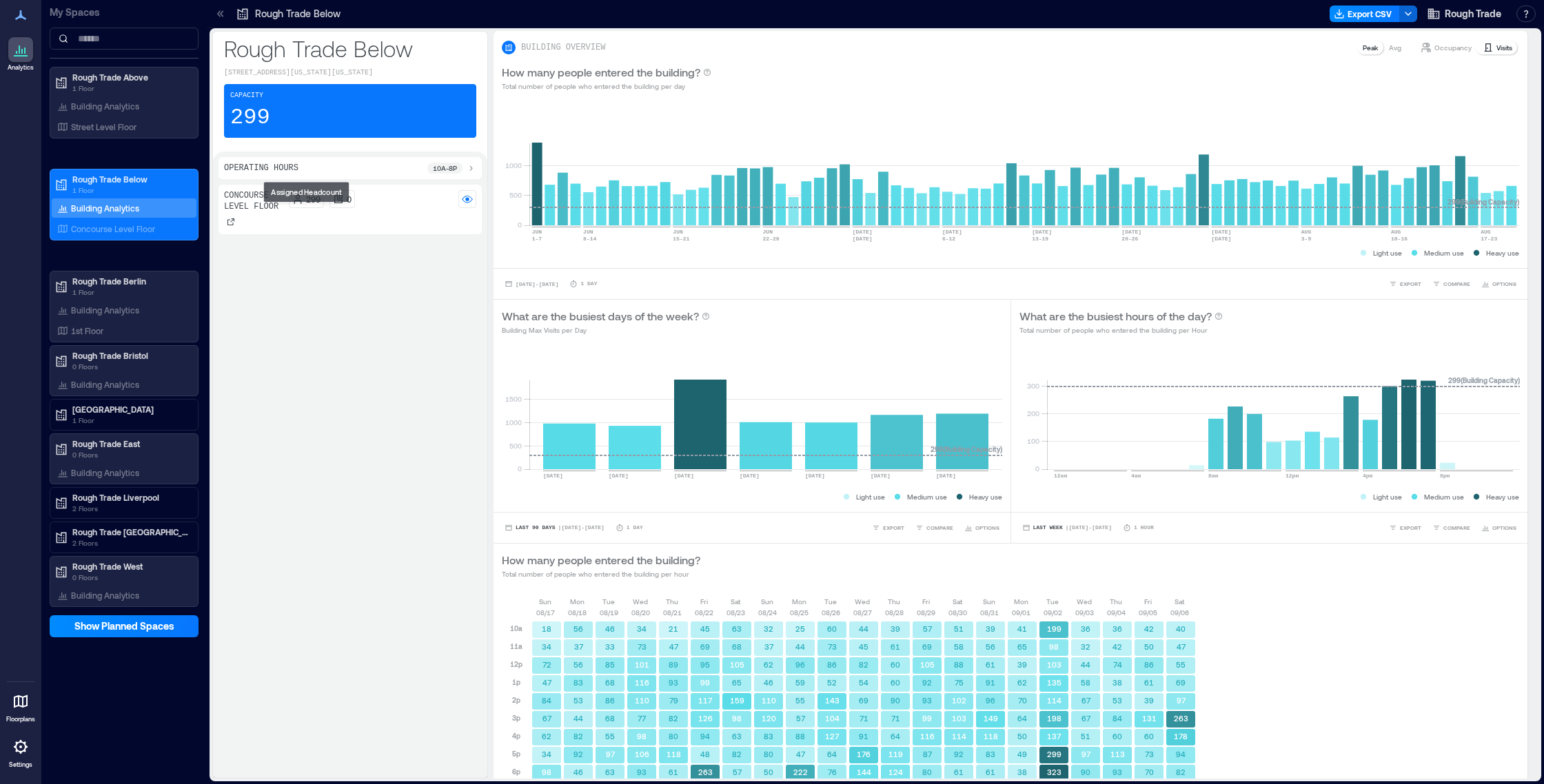
click at [274, 212] on p "Concourse Level Floor" at bounding box center [254, 201] width 59 height 22
drag, startPoint x: 1341, startPoint y: 208, endPoint x: 1006, endPoint y: 197, distance: 335.2
click at [1009, 197] on rect at bounding box center [1023, 166] width 989 height 117
click at [558, 283] on span "[DATE] - [DATE]" at bounding box center [536, 284] width 43 height 6
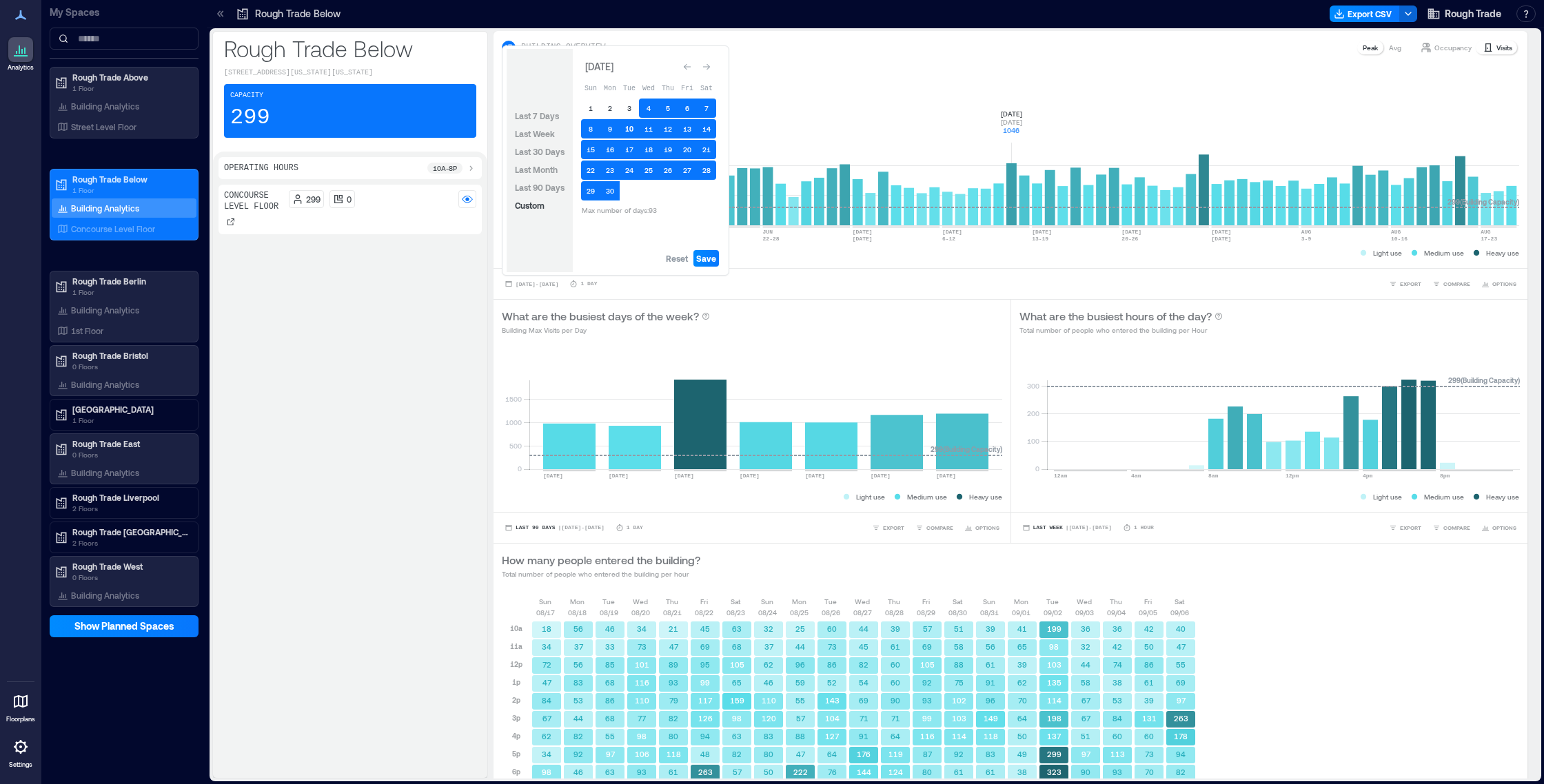
click at [632, 125] on button "10" at bounding box center [629, 128] width 19 height 19
click at [652, 129] on button "11" at bounding box center [648, 128] width 19 height 19
click at [709, 64] on icon "Go to next month" at bounding box center [706, 67] width 8 height 8
click at [709, 64] on icon "Go to next month" at bounding box center [706, 64] width 8 height 8
click at [663, 104] on button "4" at bounding box center [667, 108] width 19 height 19
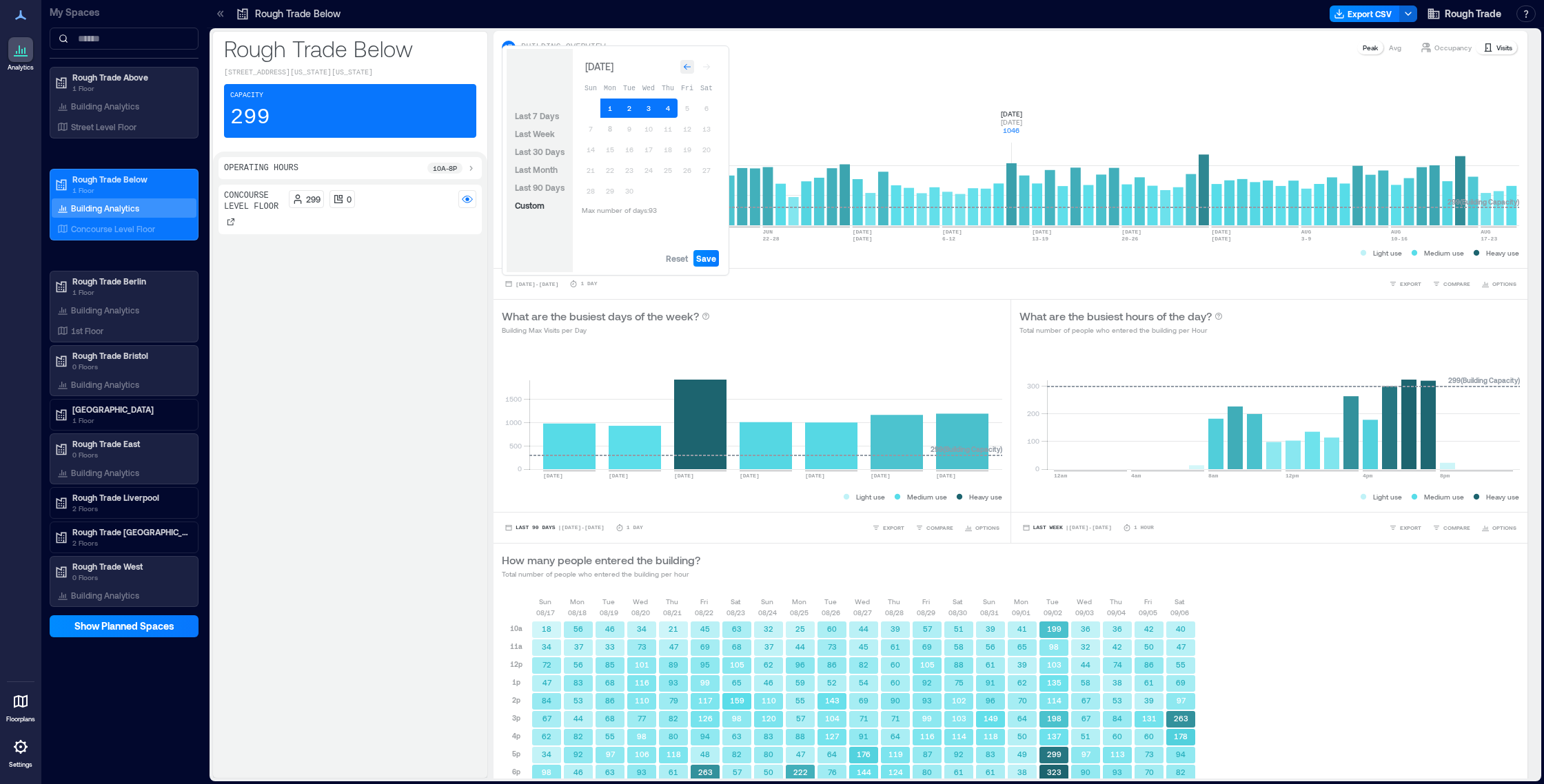
click at [686, 71] on div "Go to previous month" at bounding box center [686, 67] width 14 height 14
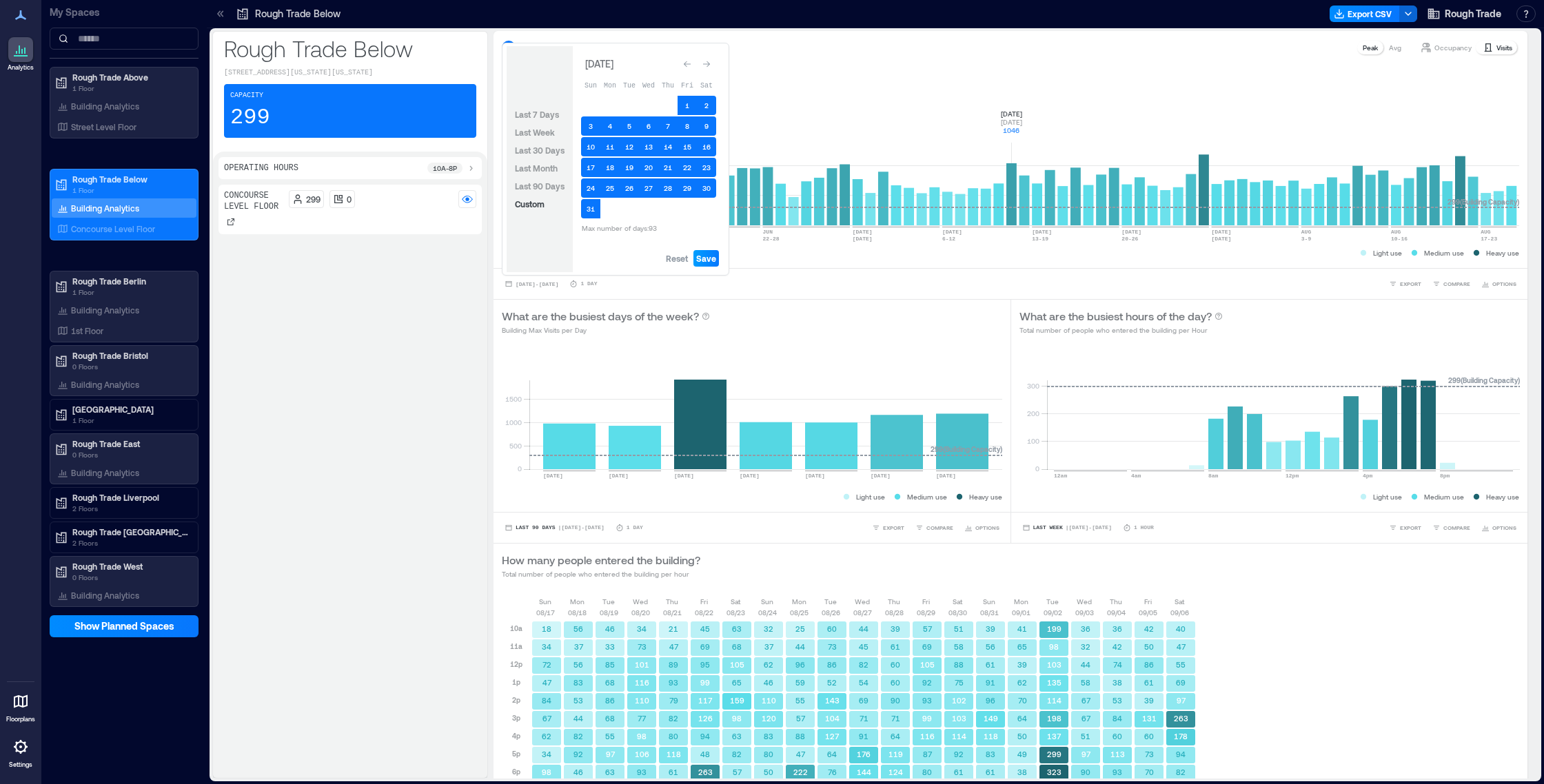
click at [707, 257] on span "Save" at bounding box center [706, 258] width 20 height 11
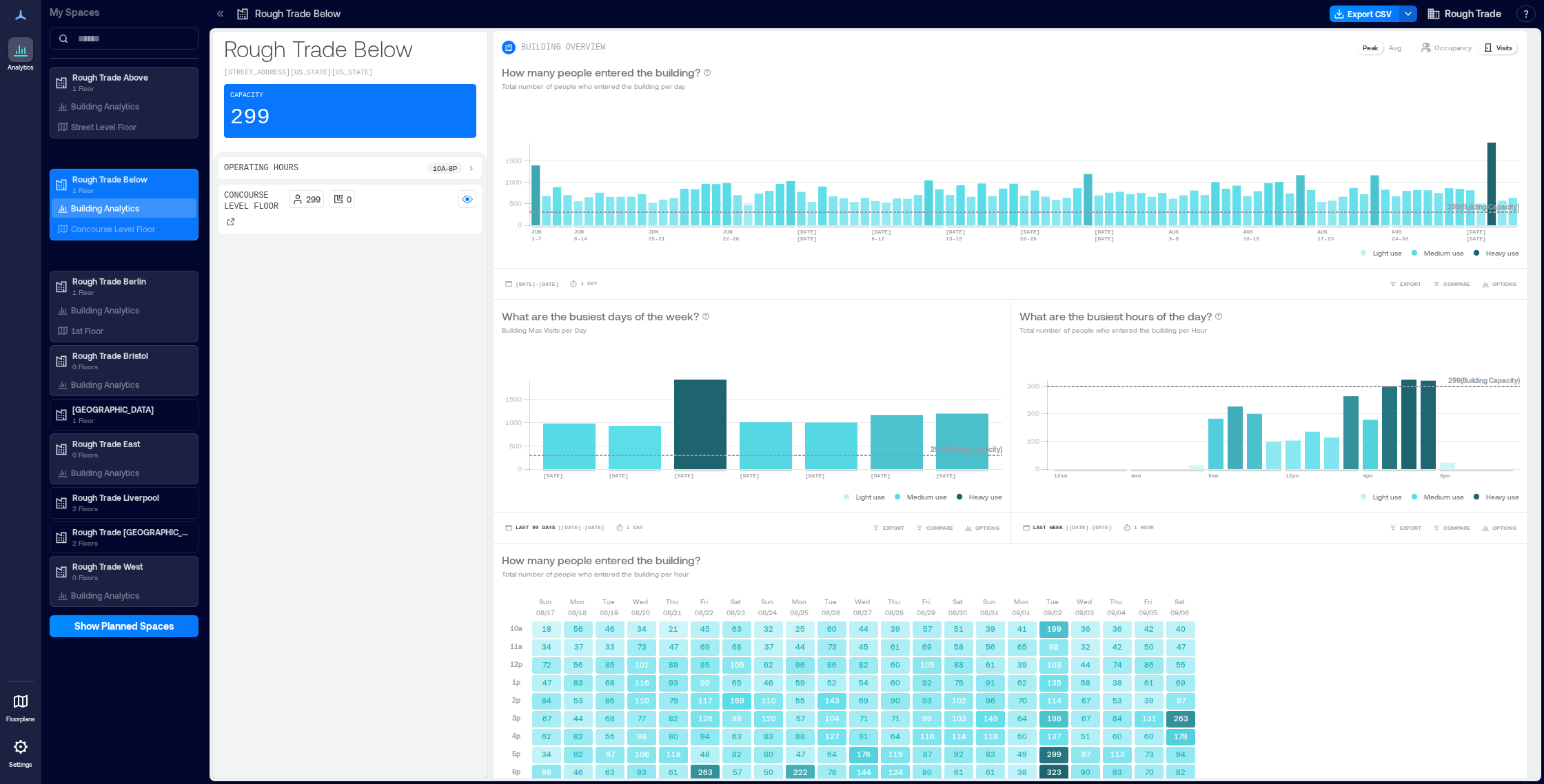
click at [250, 212] on p "Concourse Level Floor" at bounding box center [254, 201] width 59 height 22
click at [561, 288] on button "[DATE] - [DATE]" at bounding box center [531, 284] width 59 height 14
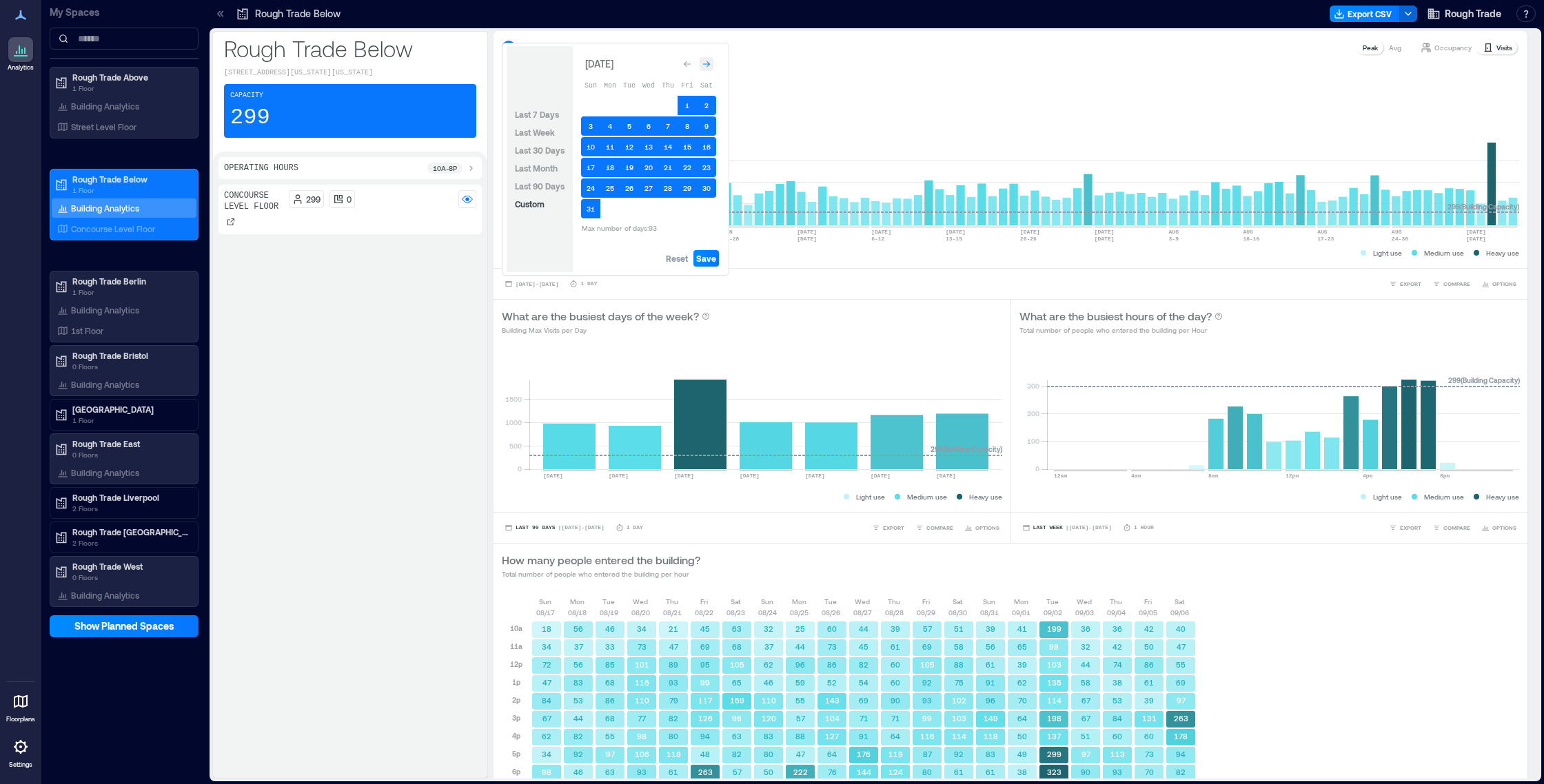
click at [706, 60] on icon "Go to next month" at bounding box center [706, 64] width 8 height 8
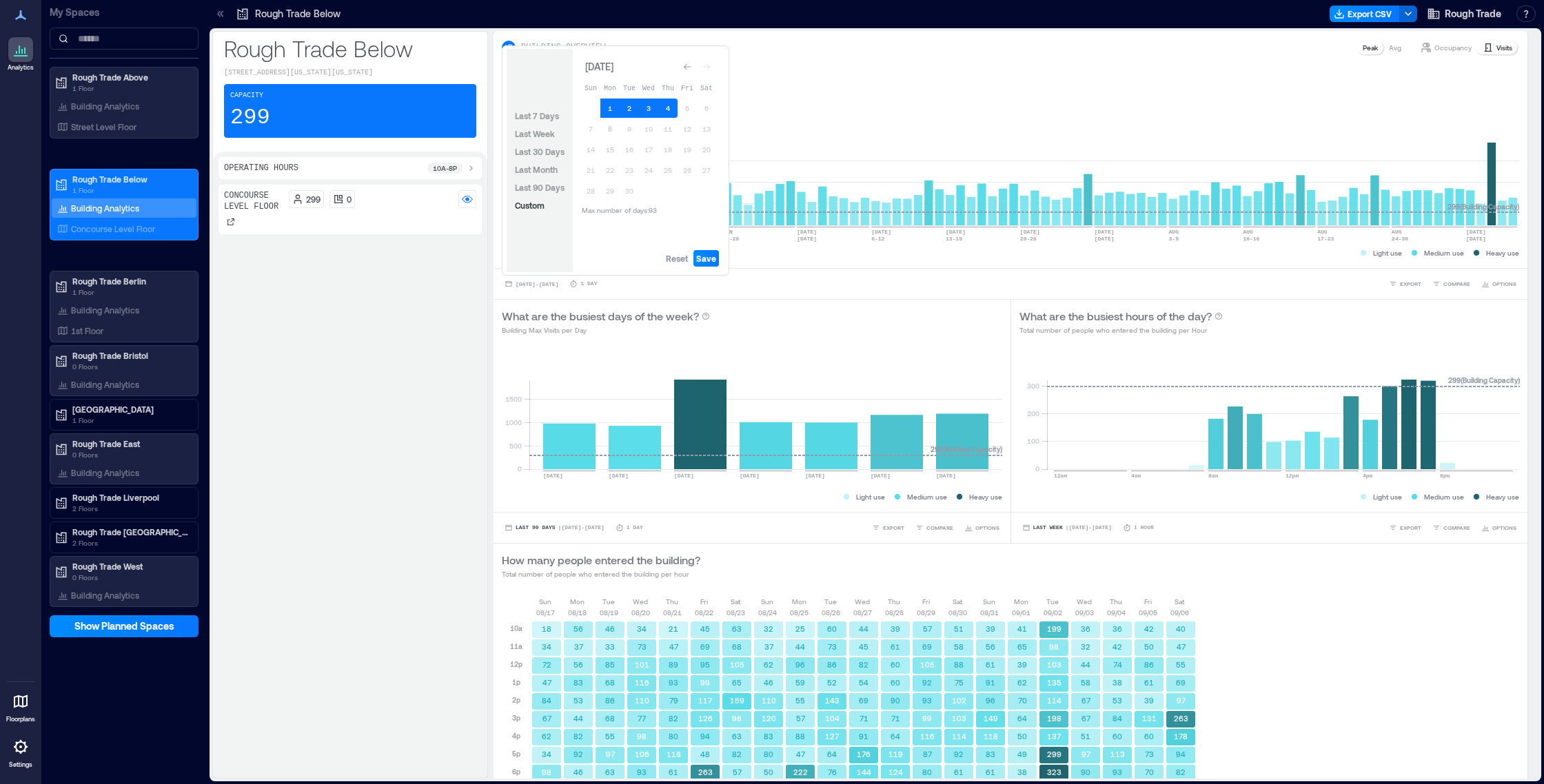
click at [734, 112] on body "Analytics Floorplans Settings My Spaces Rough Trade Above 1 Floor Building Anal…" at bounding box center [772, 392] width 1544 height 784
click at [687, 256] on span "Reset" at bounding box center [676, 258] width 22 height 11
click at [589, 130] on button "7" at bounding box center [590, 128] width 19 height 19
click at [604, 106] on button "1" at bounding box center [610, 108] width 19 height 19
click at [707, 261] on span "Save" at bounding box center [706, 258] width 20 height 11
